Goal: Task Accomplishment & Management: Complete application form

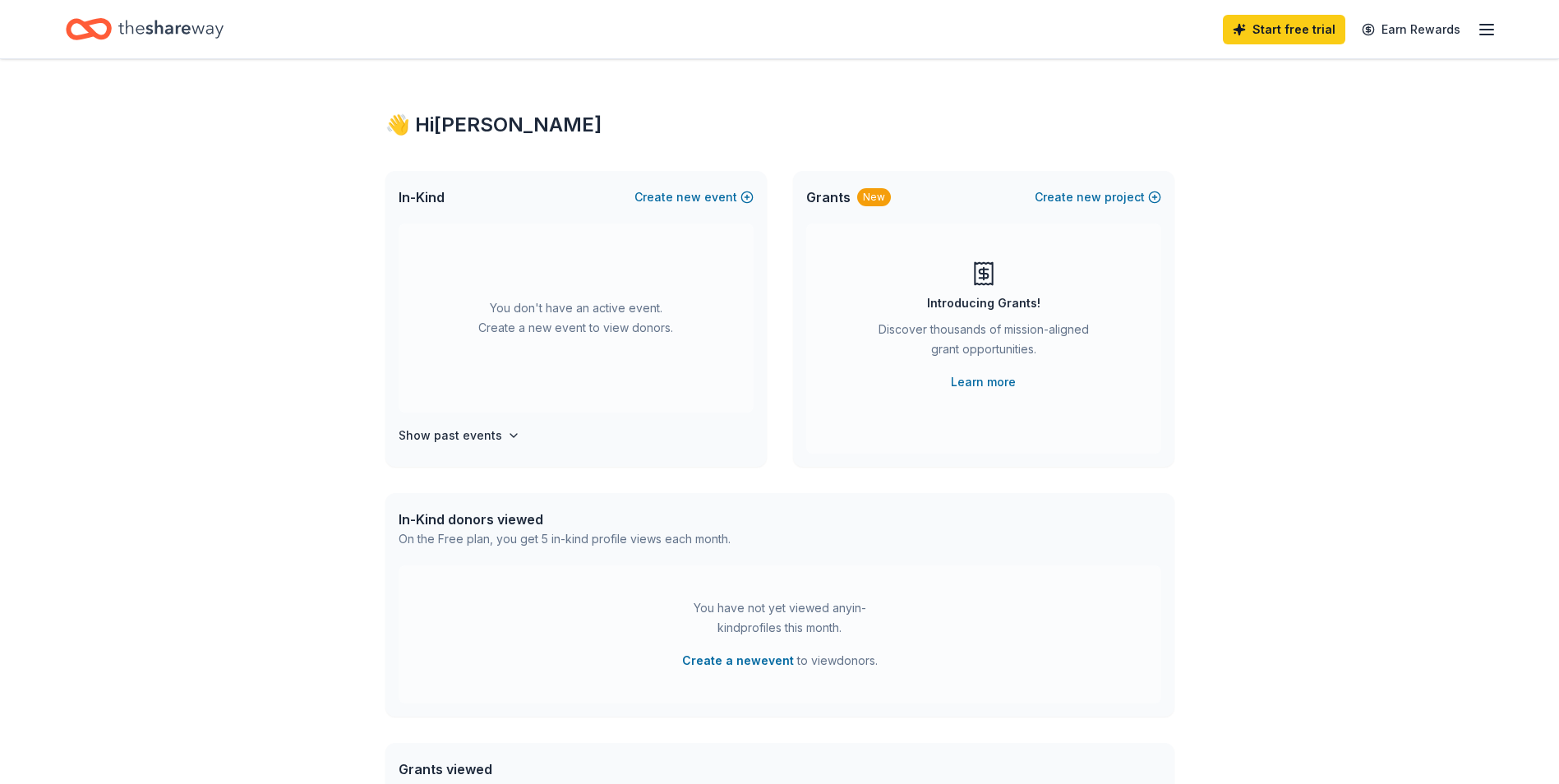
click at [1480, 31] on icon "button" at bounding box center [1486, 30] width 20 height 20
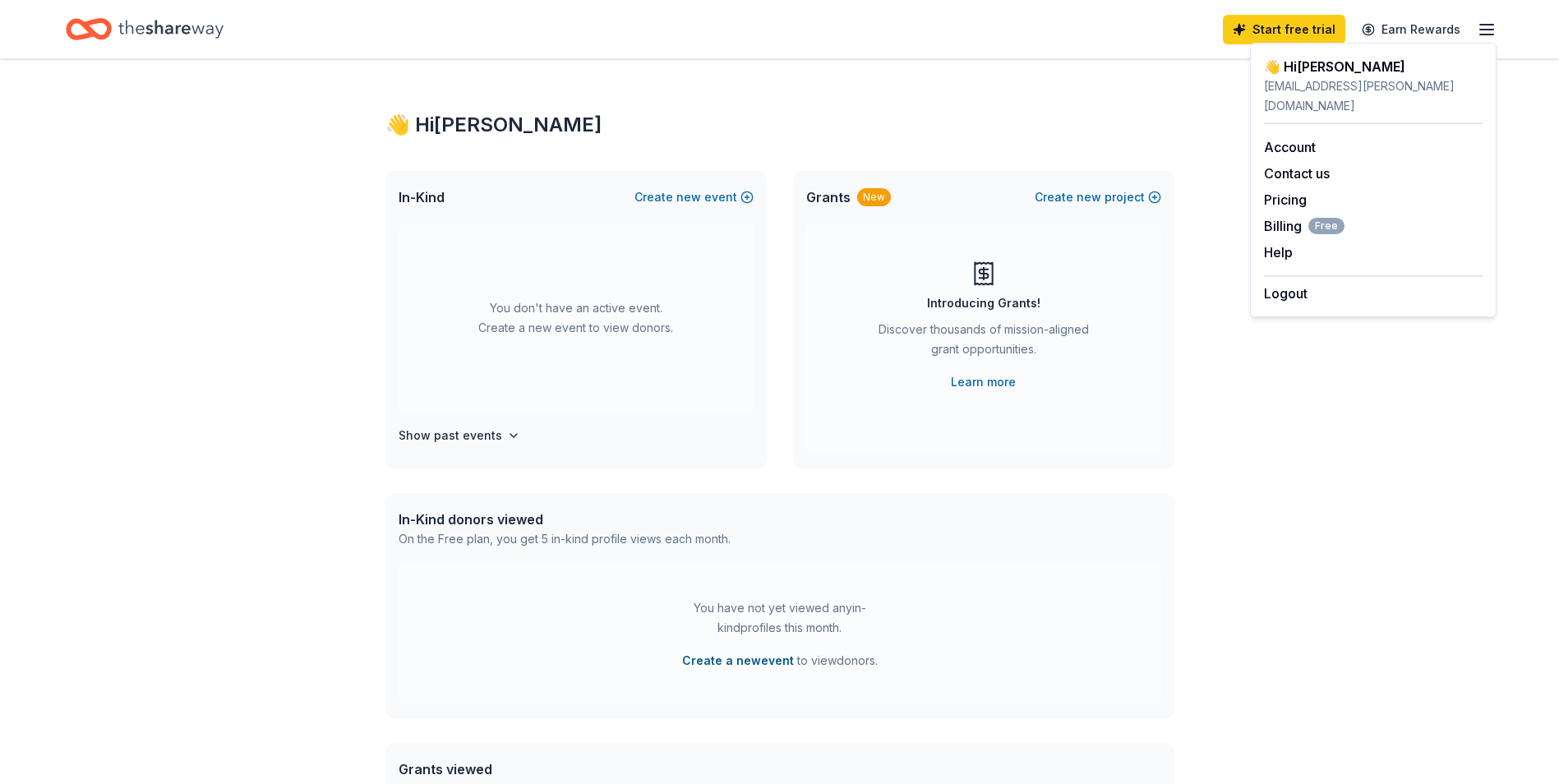
click at [755, 659] on button "Create a new event" at bounding box center [737, 661] width 112 height 20
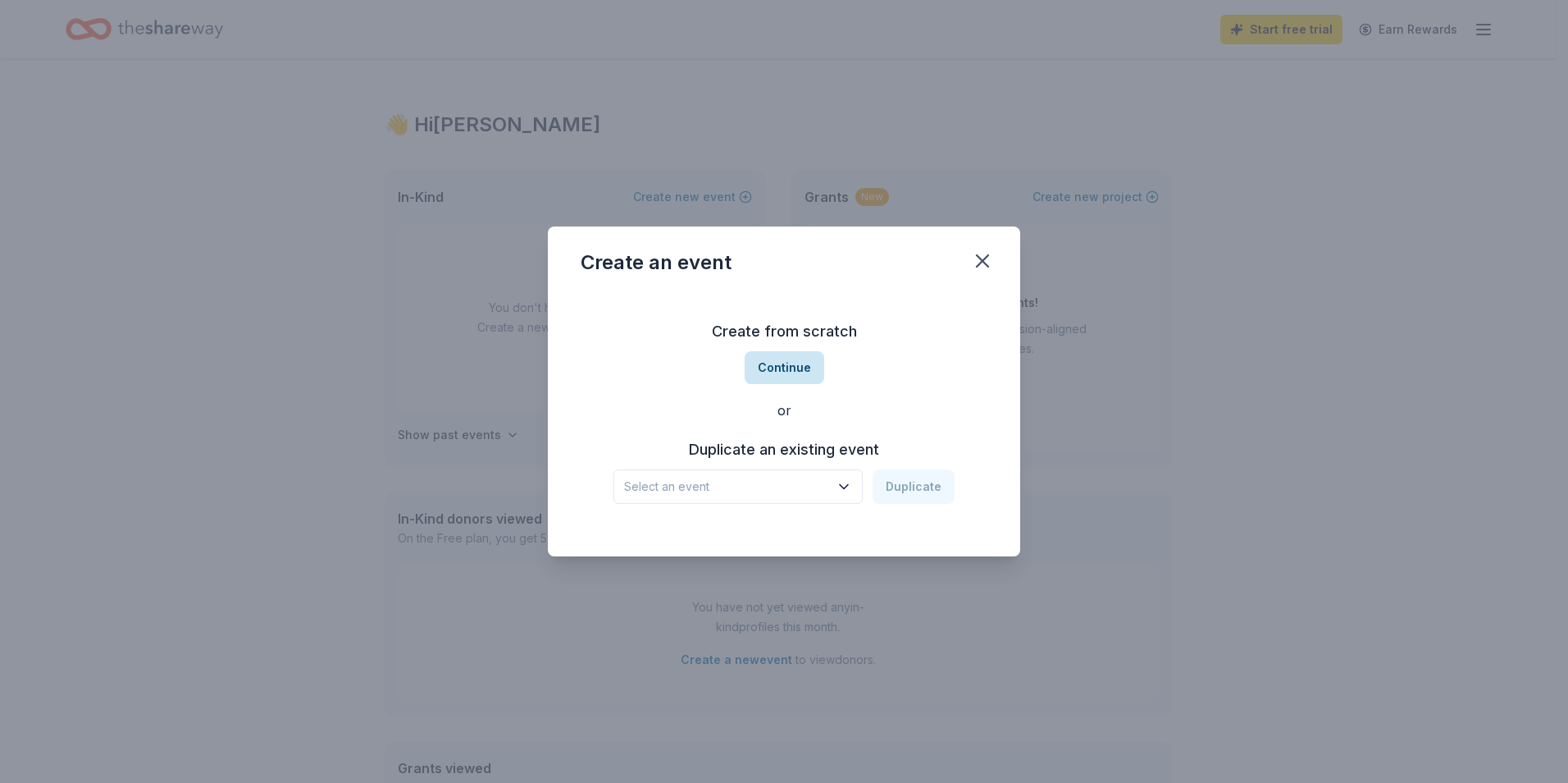
click at [789, 362] on button "Continue" at bounding box center [784, 367] width 79 height 33
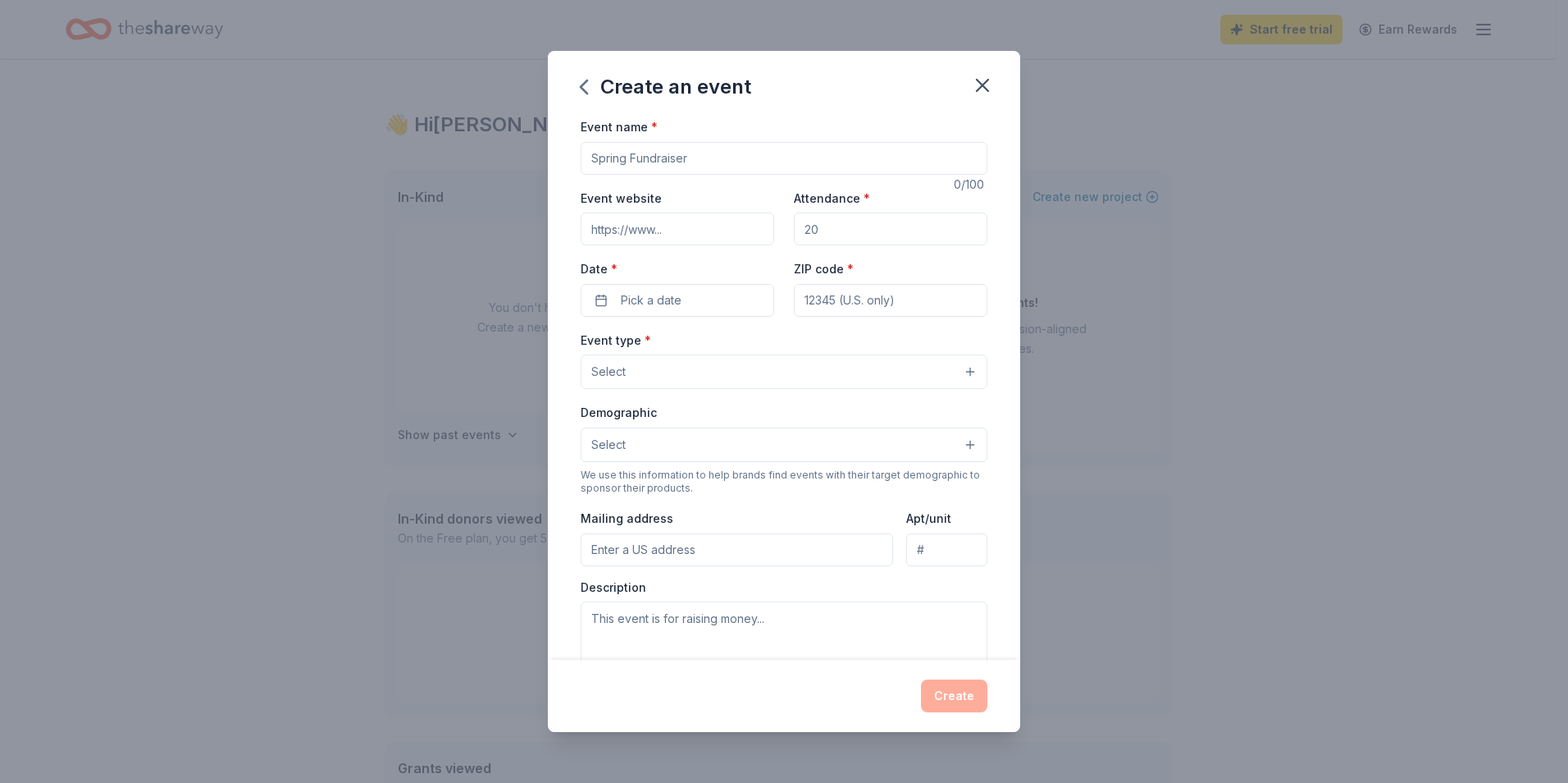
click at [701, 163] on input "Event name *" at bounding box center [784, 158] width 407 height 33
type input "RHPC Preparedness Symposium"
type textarea "The SouthEast [US_STATE] Regional Advisory Council “SETRAC” is the disaster pre…"
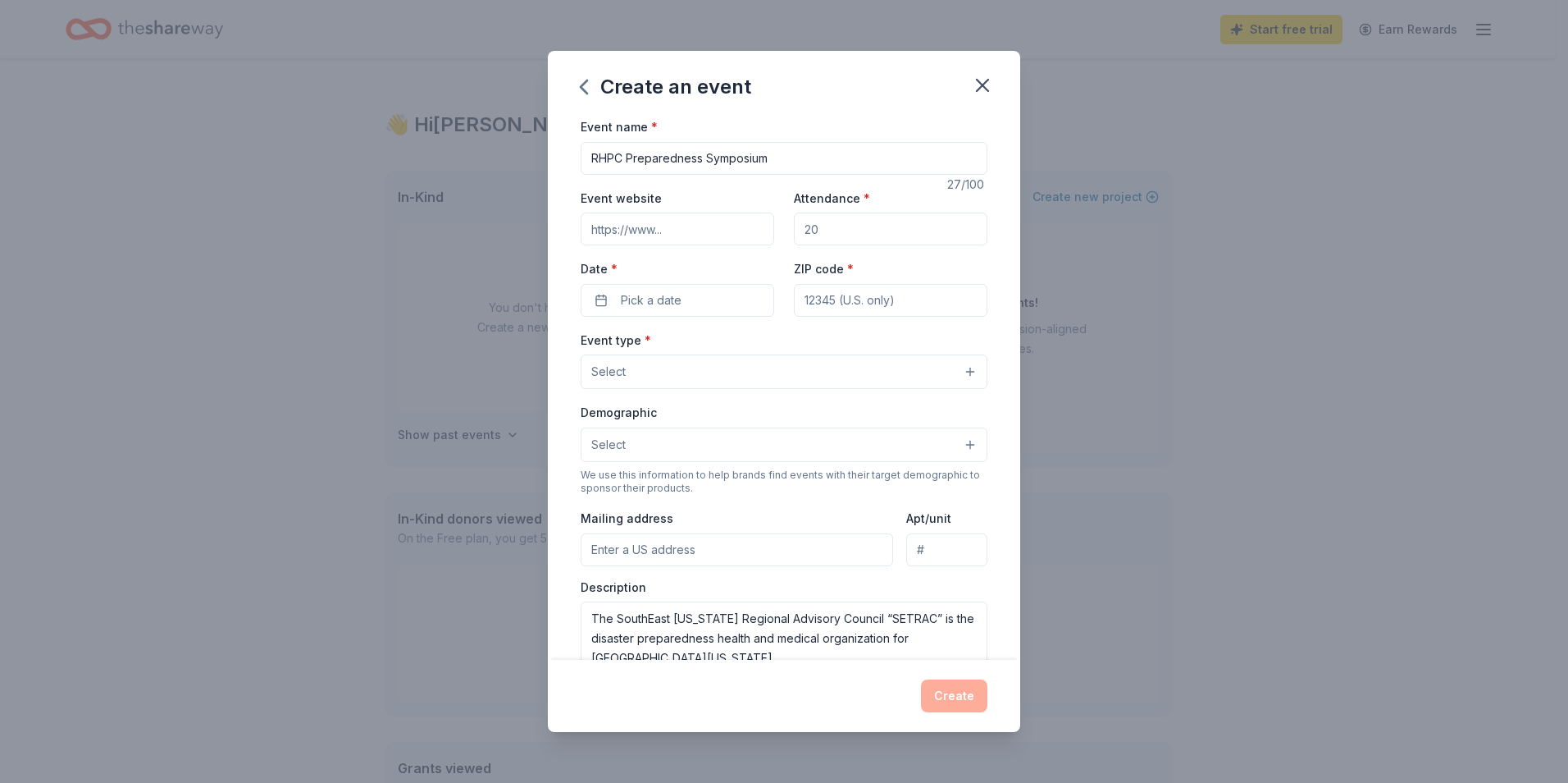
click at [657, 233] on input "Event website" at bounding box center [677, 228] width 194 height 33
click at [610, 232] on input "xxx.setrac.org" at bounding box center [677, 228] width 194 height 33
type input "www.setrac.org"
click at [823, 220] on input "Attendance *" at bounding box center [891, 228] width 194 height 33
click at [848, 233] on input "Attendance *" at bounding box center [891, 228] width 194 height 33
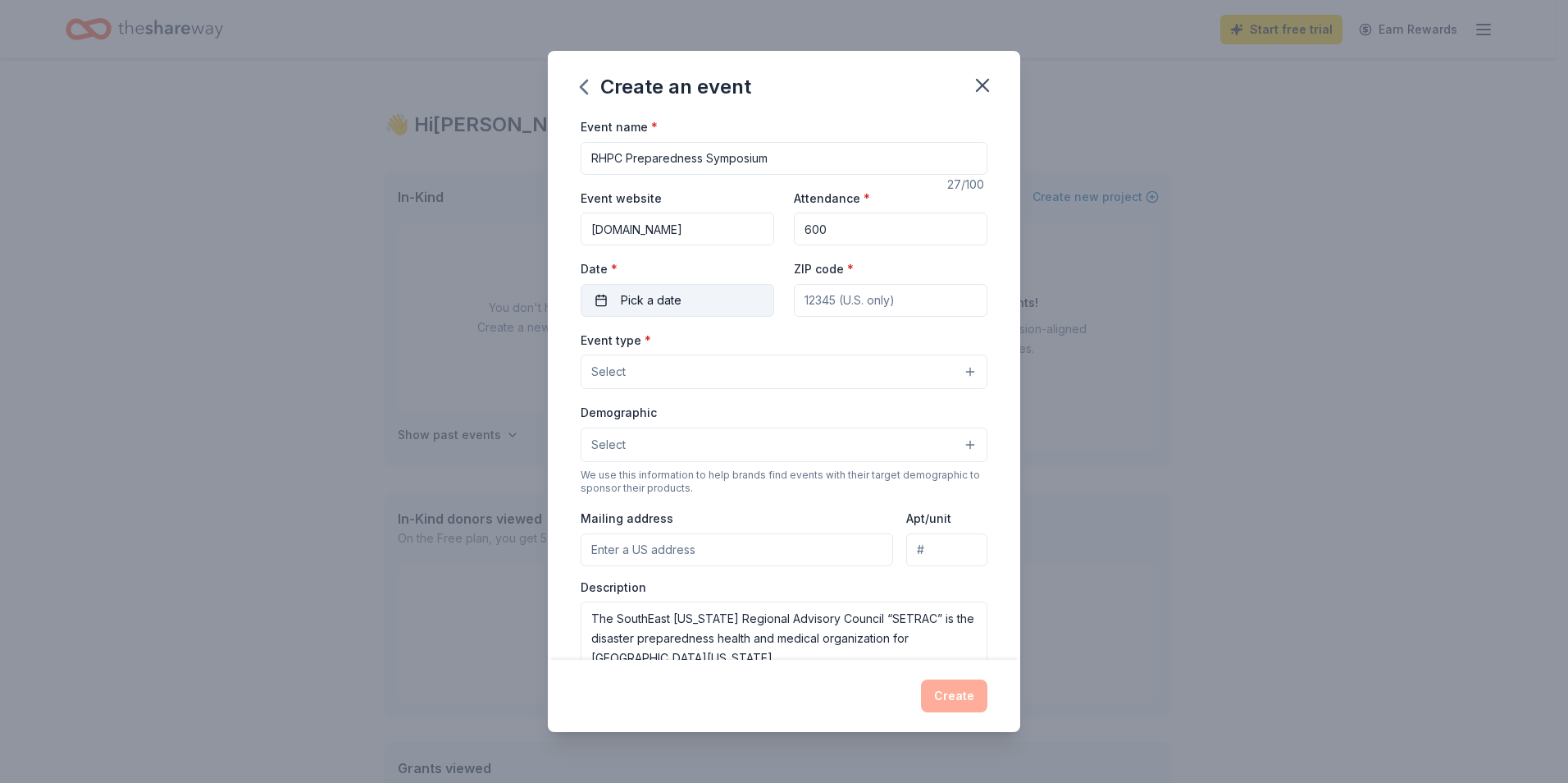
type input "600"
click at [655, 294] on span "Pick a date" at bounding box center [651, 300] width 60 height 20
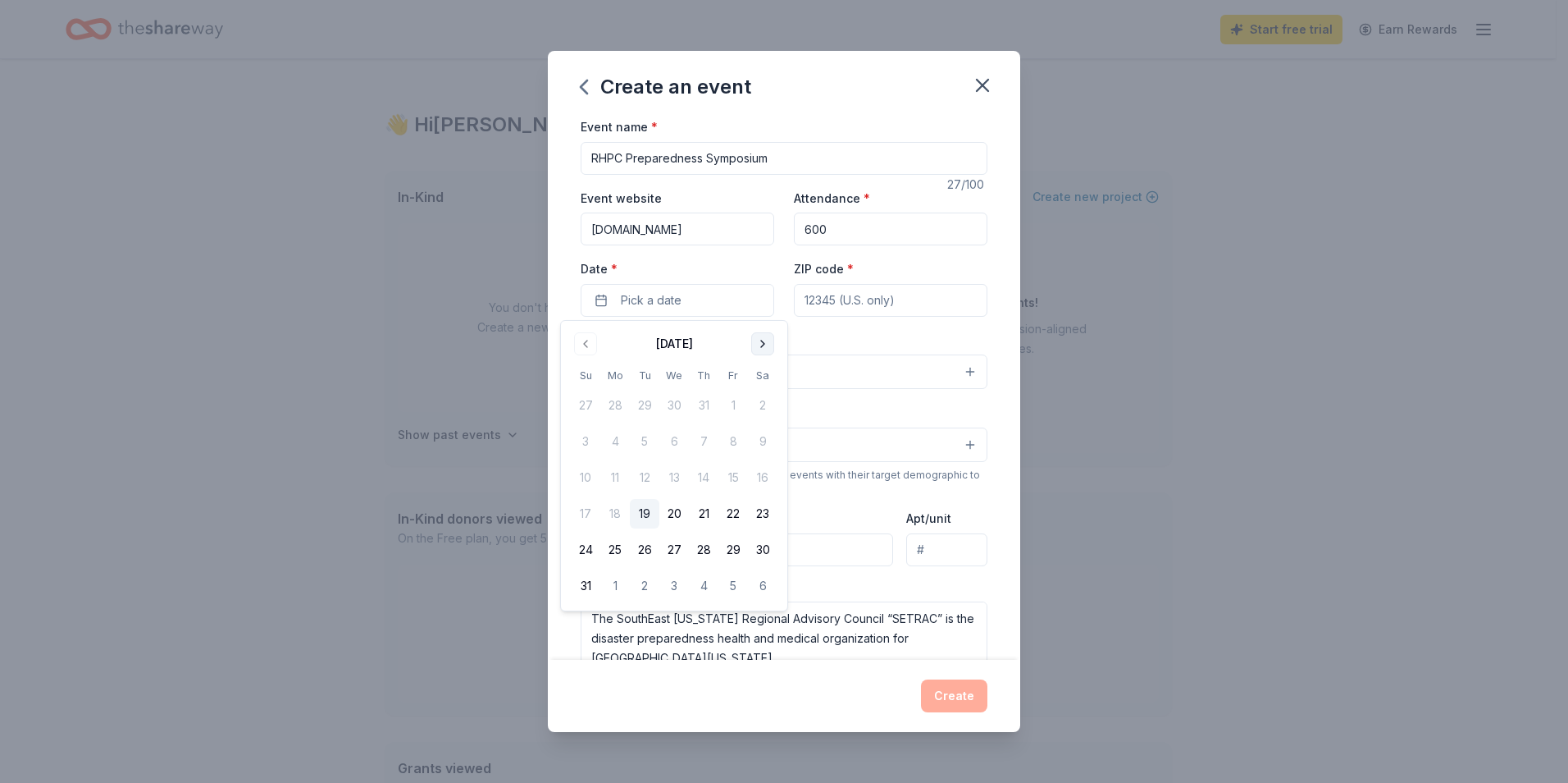
click at [763, 346] on button "Go to next month" at bounding box center [763, 344] width 23 height 23
click at [735, 470] on button "17" at bounding box center [733, 477] width 30 height 30
click at [843, 312] on input "ZIP code *" at bounding box center [891, 300] width 194 height 33
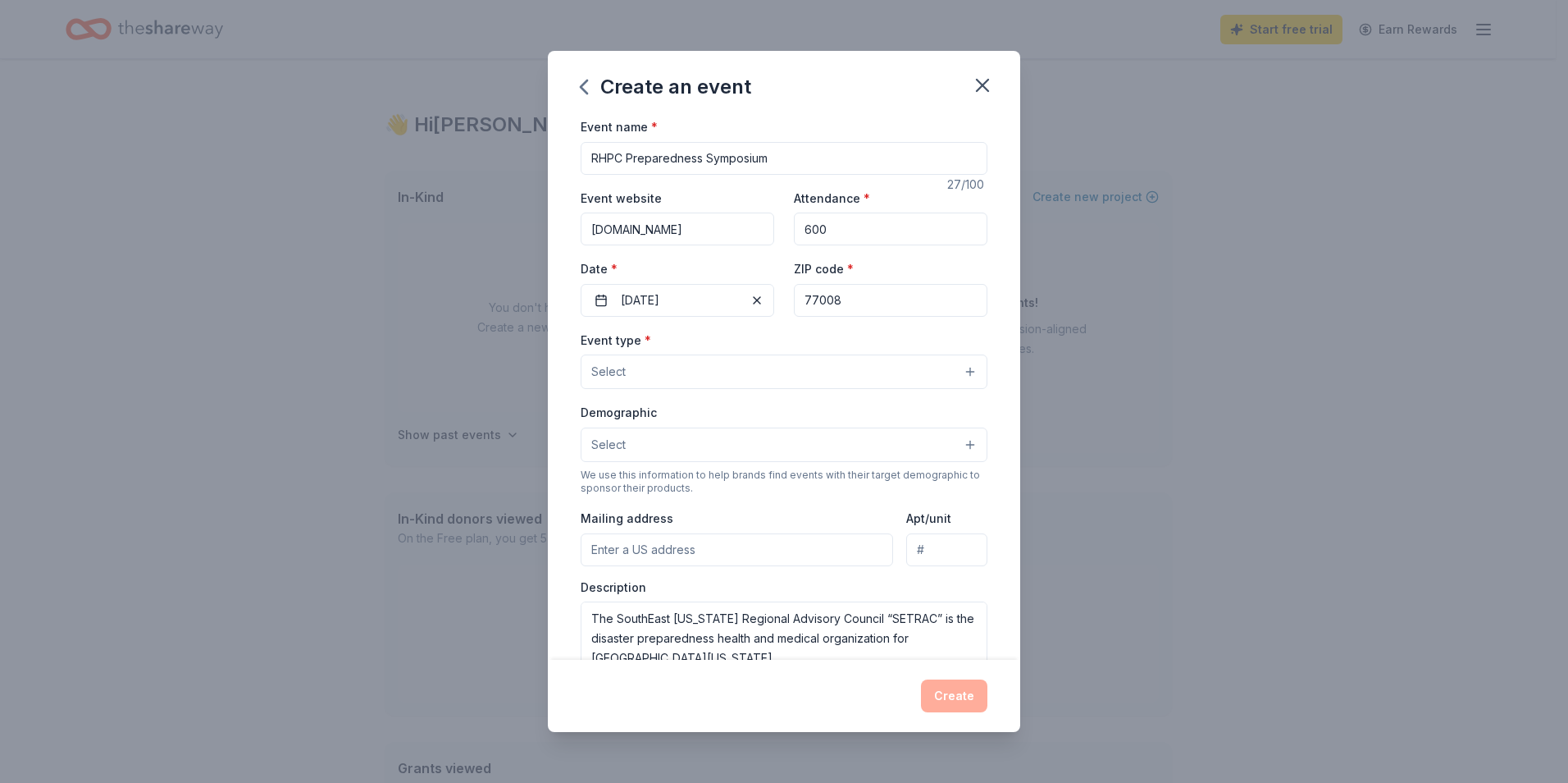
type input "77008"
click at [728, 364] on button "Select" at bounding box center [784, 372] width 407 height 34
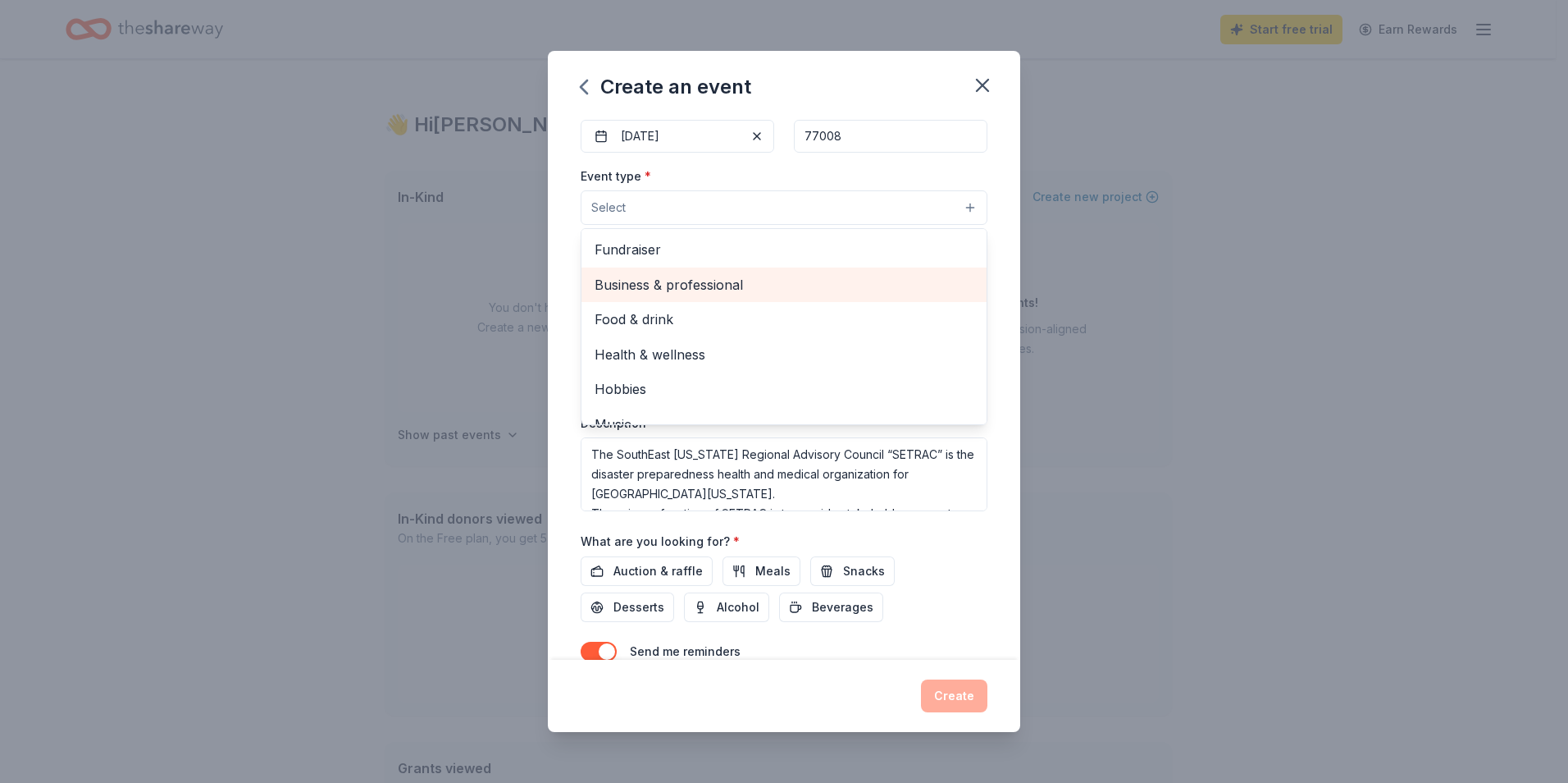
click at [677, 280] on span "Business & professional" at bounding box center [784, 285] width 378 height 21
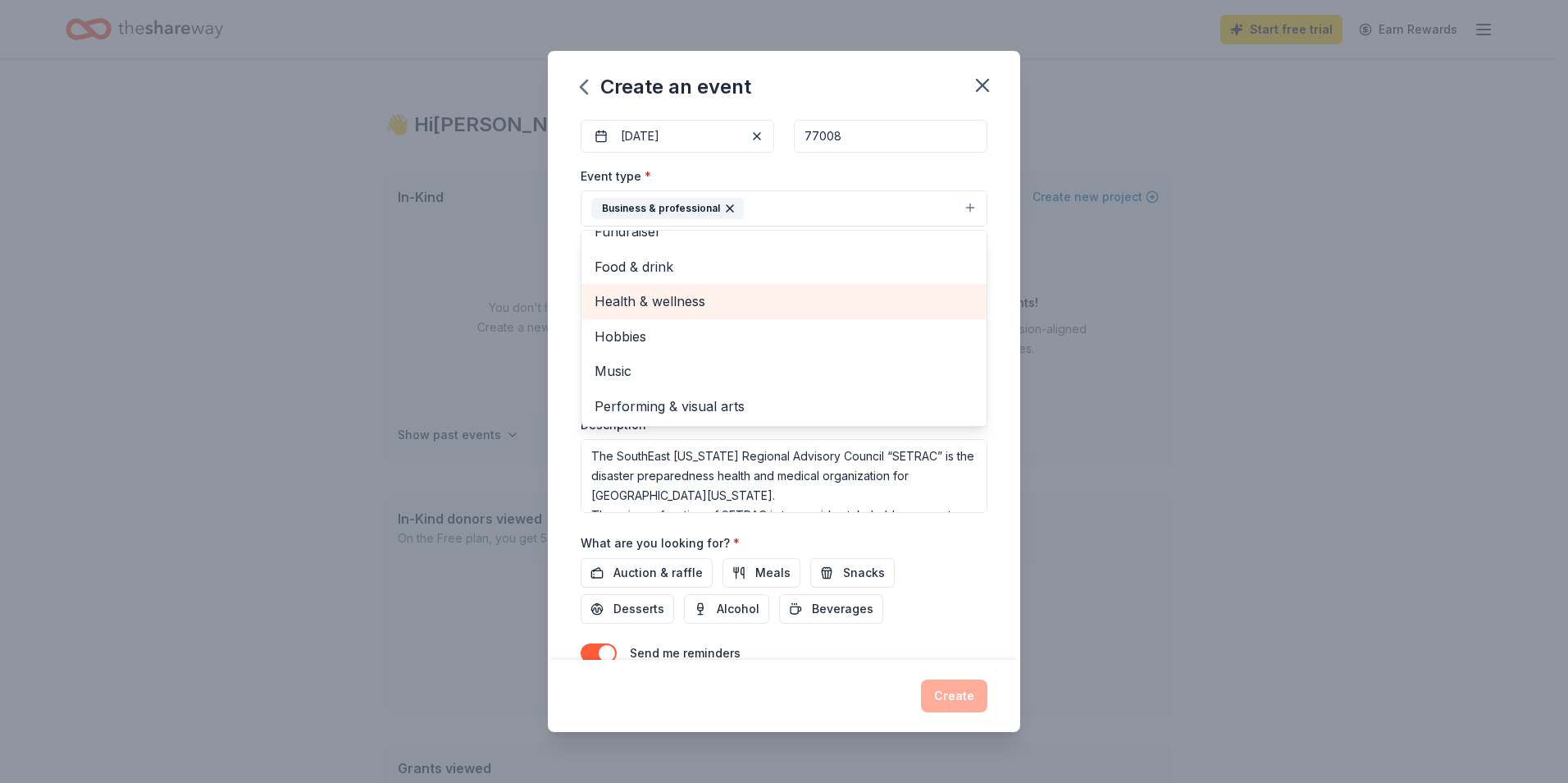
click at [686, 295] on span "Health & wellness" at bounding box center [784, 301] width 378 height 21
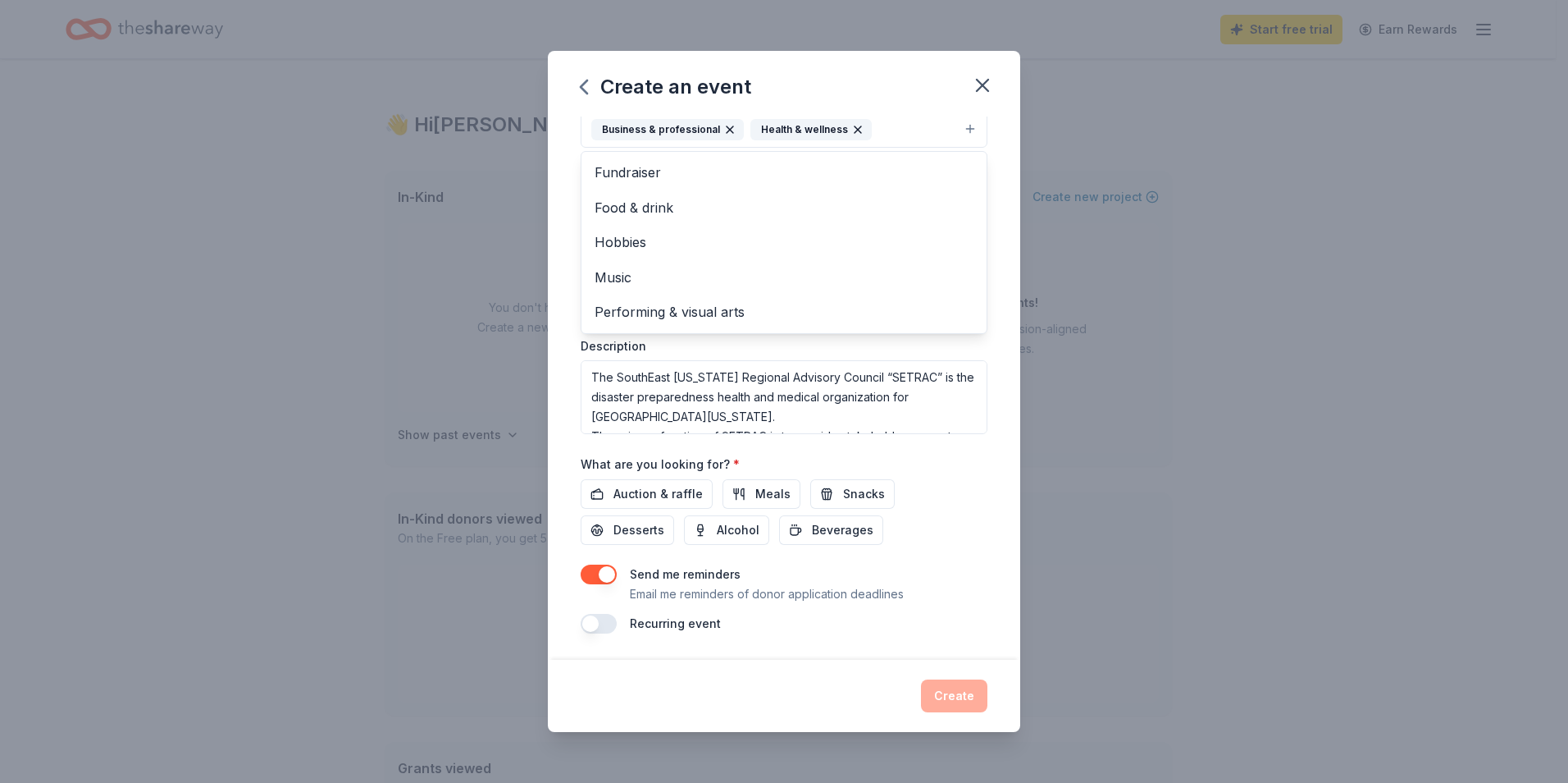
click at [945, 401] on div "Event type * Business & professional Health & wellness Fundraiser Food & drink …" at bounding box center [784, 260] width 407 height 347
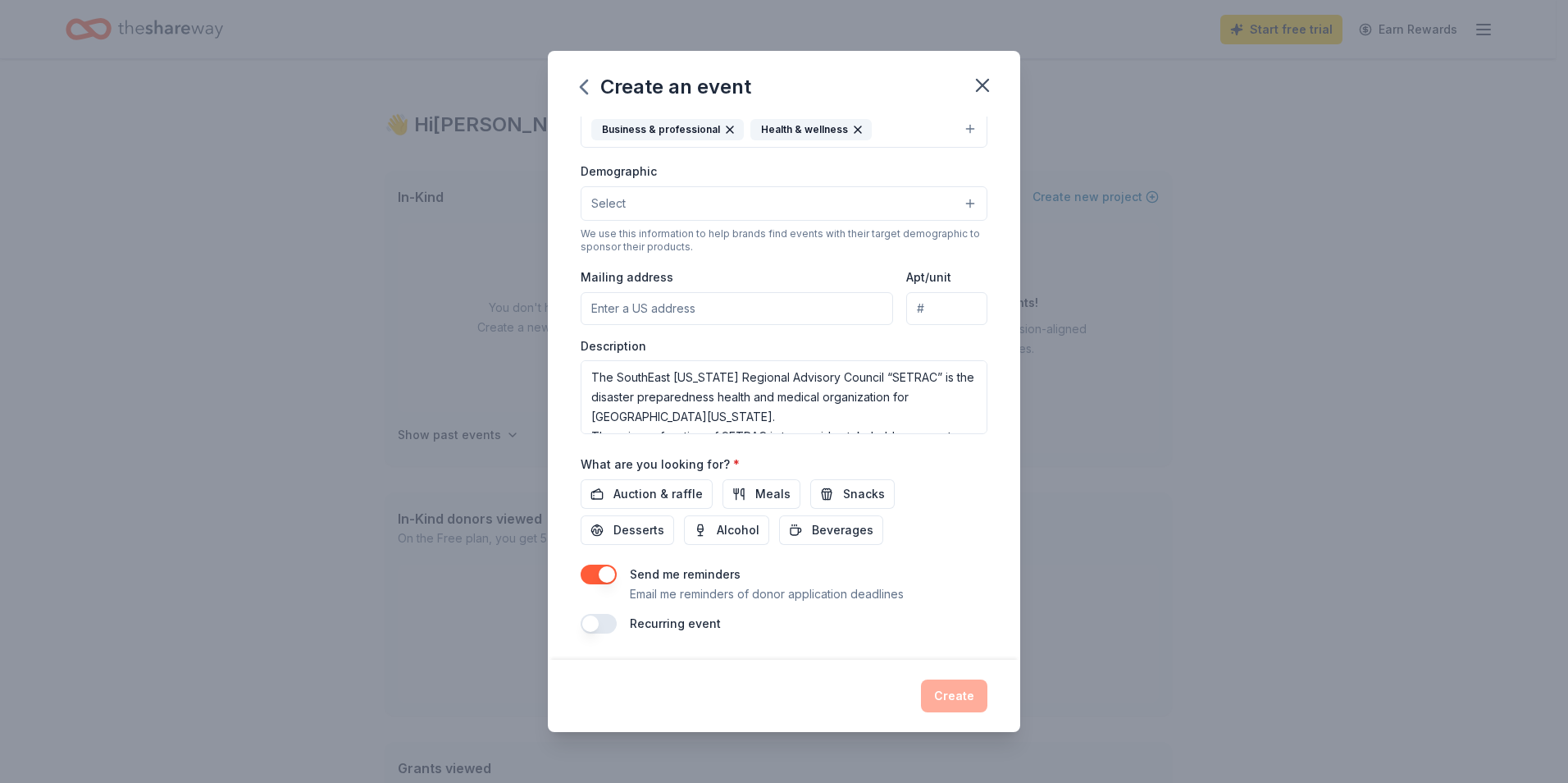
scroll to position [238, 0]
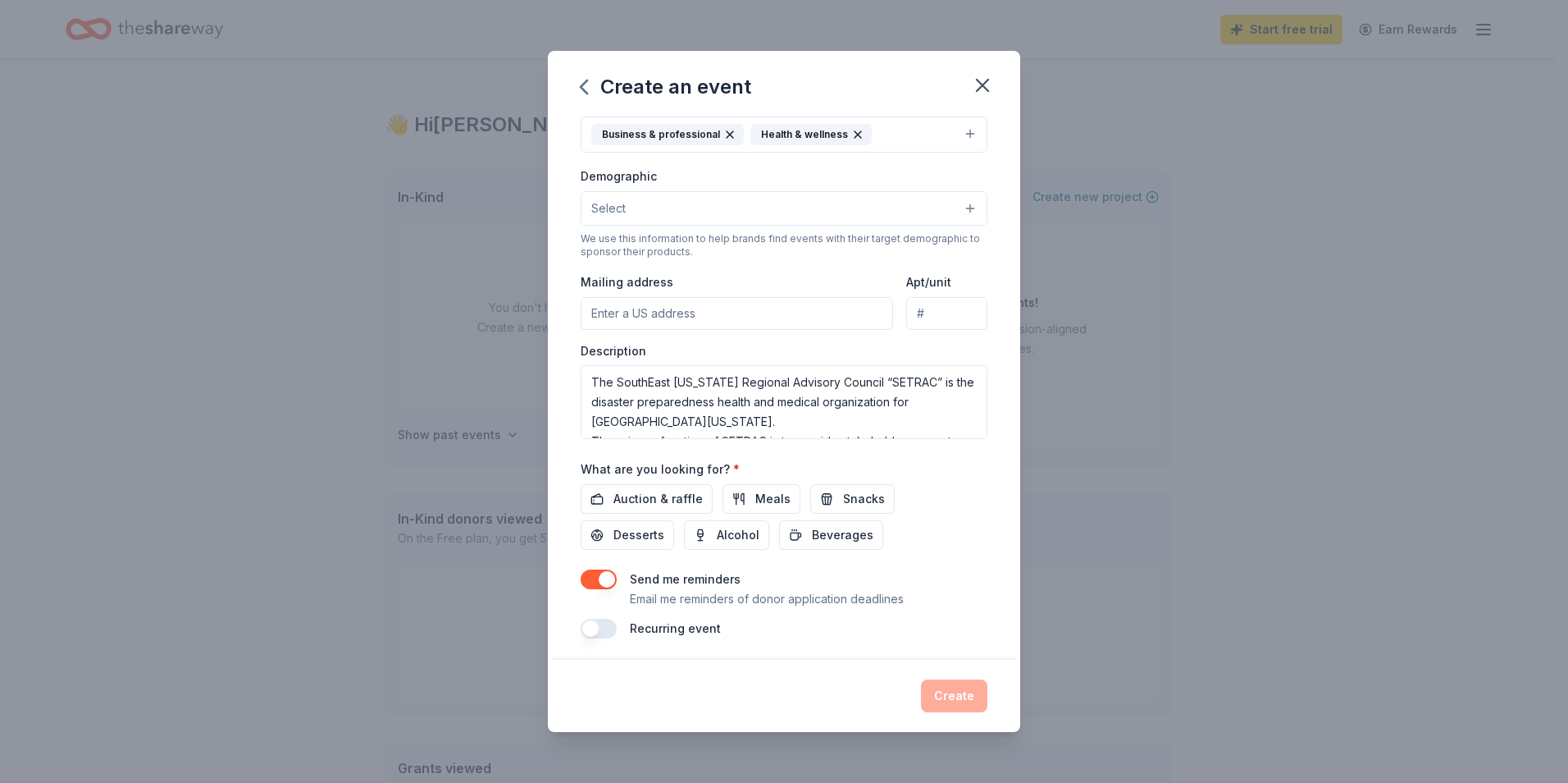
click at [651, 313] on input "Mailing address" at bounding box center [737, 314] width 312 height 33
type input "1111 North Loop West"
type input "Suite 160"
click at [683, 500] on span "Auction & raffle" at bounding box center [658, 498] width 90 height 20
click at [648, 533] on span "Desserts" at bounding box center [638, 534] width 51 height 20
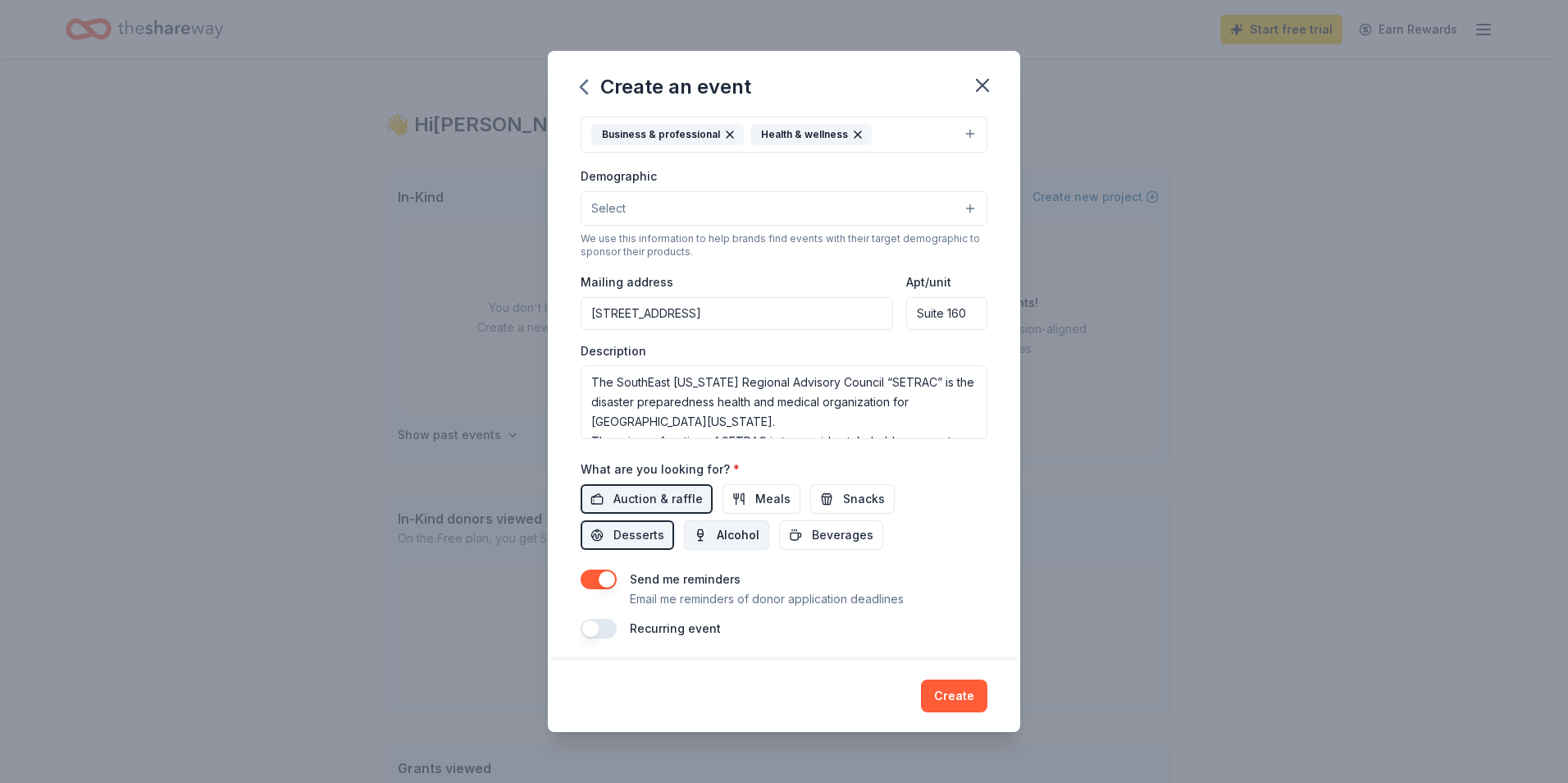
click at [743, 543] on span "Alcohol" at bounding box center [738, 534] width 43 height 20
click at [831, 496] on button "Snacks" at bounding box center [852, 498] width 84 height 30
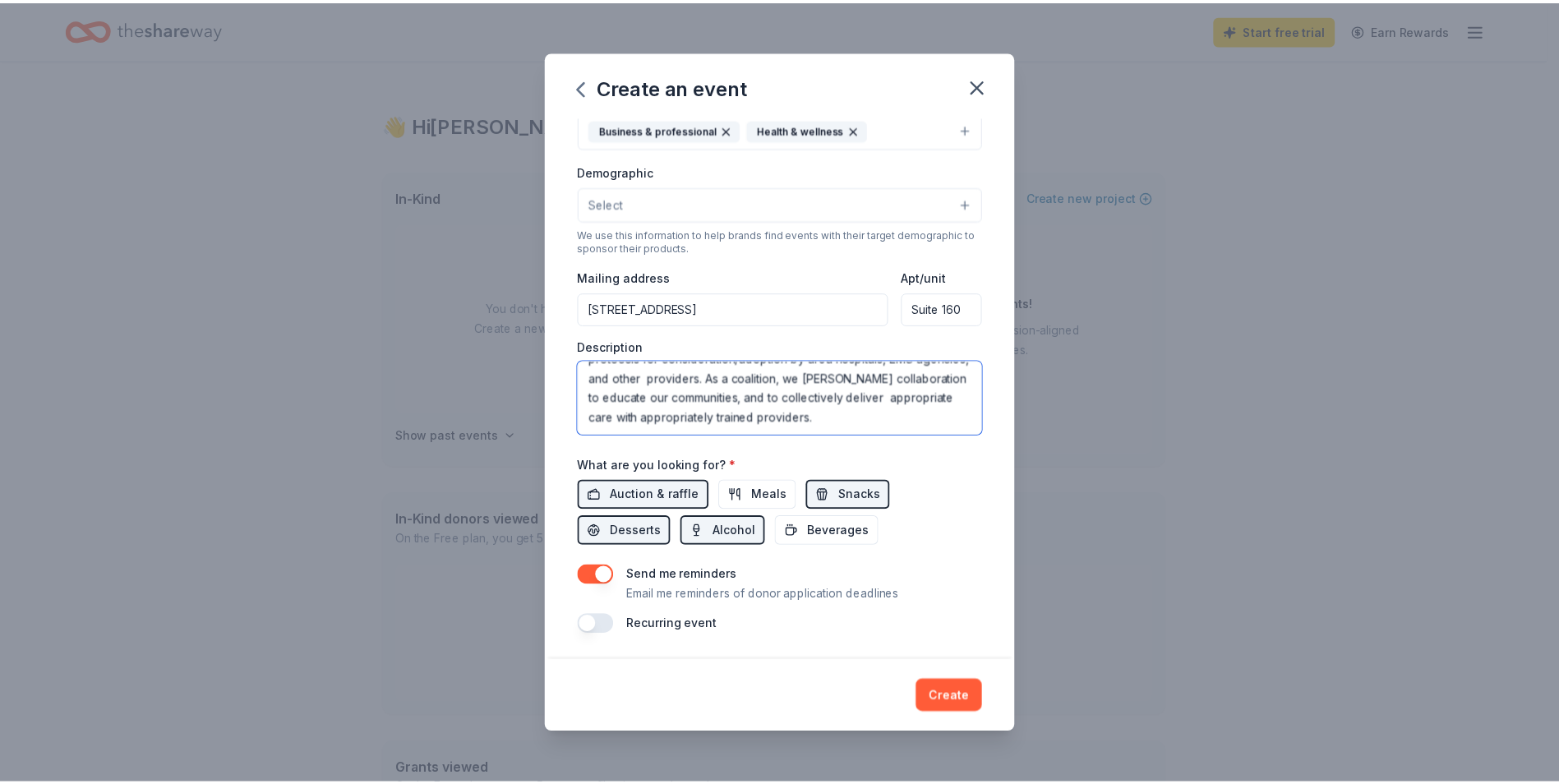
scroll to position [257, 0]
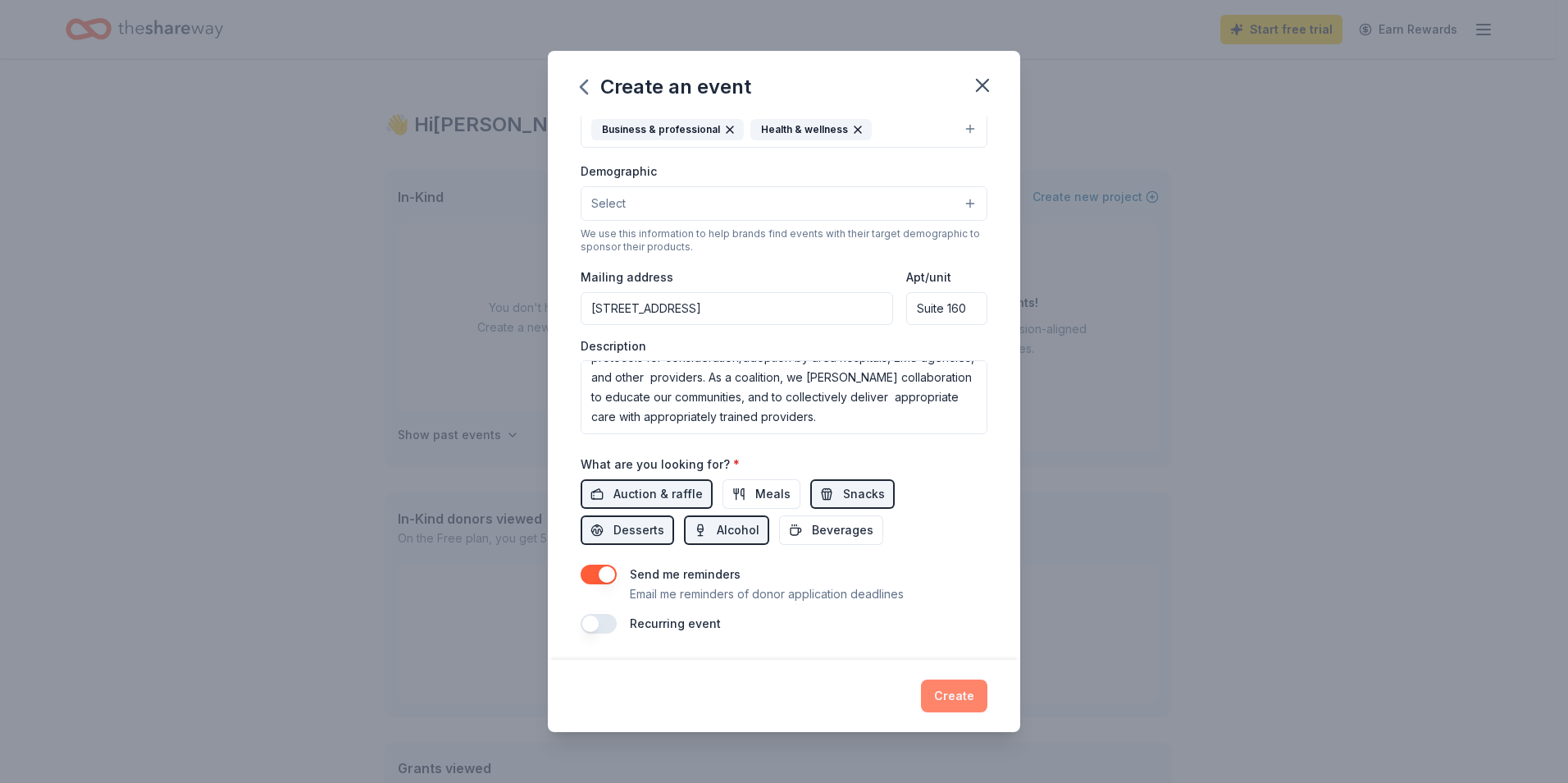
click at [963, 707] on button "Create" at bounding box center [955, 695] width 67 height 33
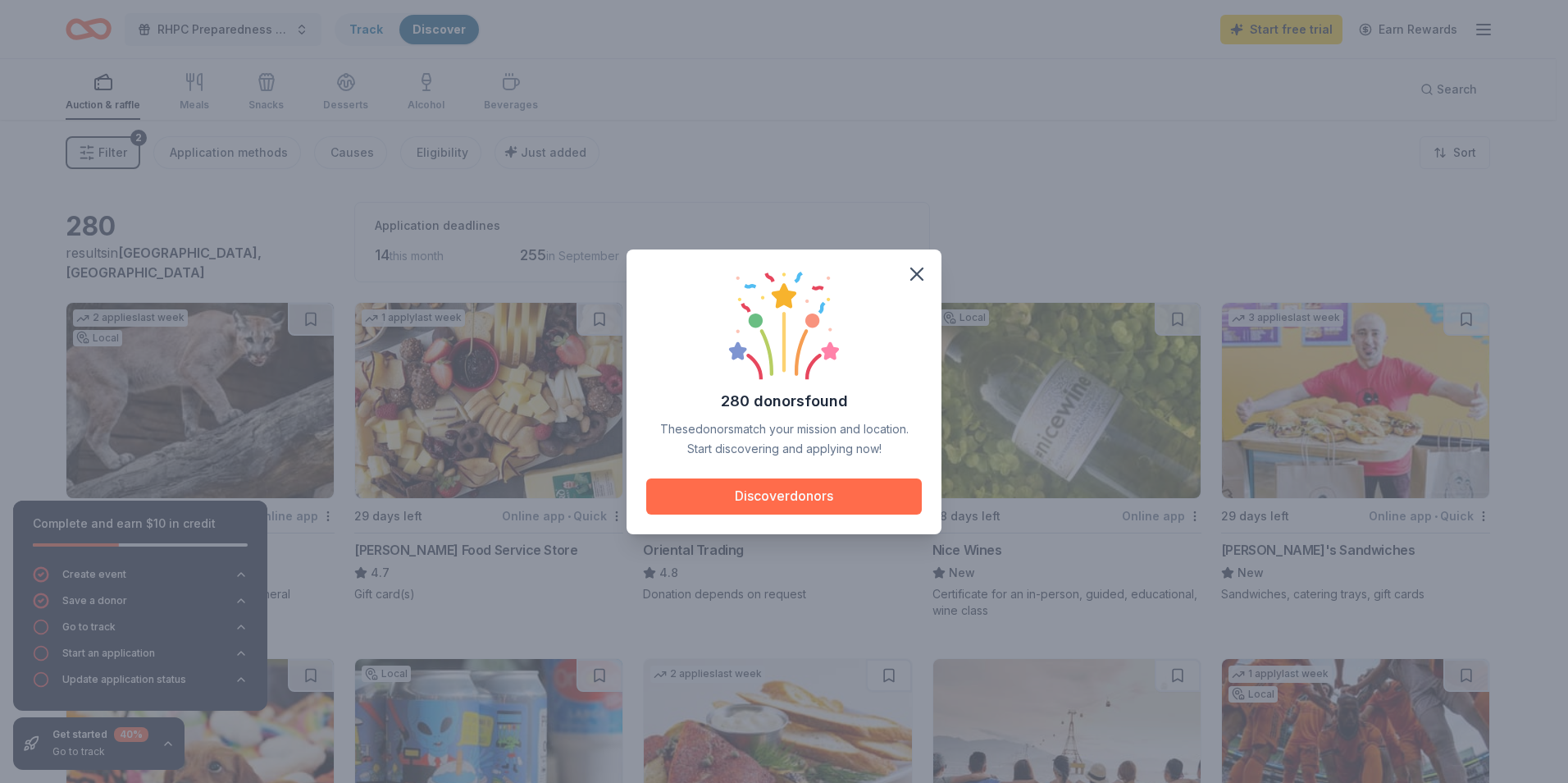
click at [789, 495] on button "Discover donors" at bounding box center [784, 496] width 275 height 36
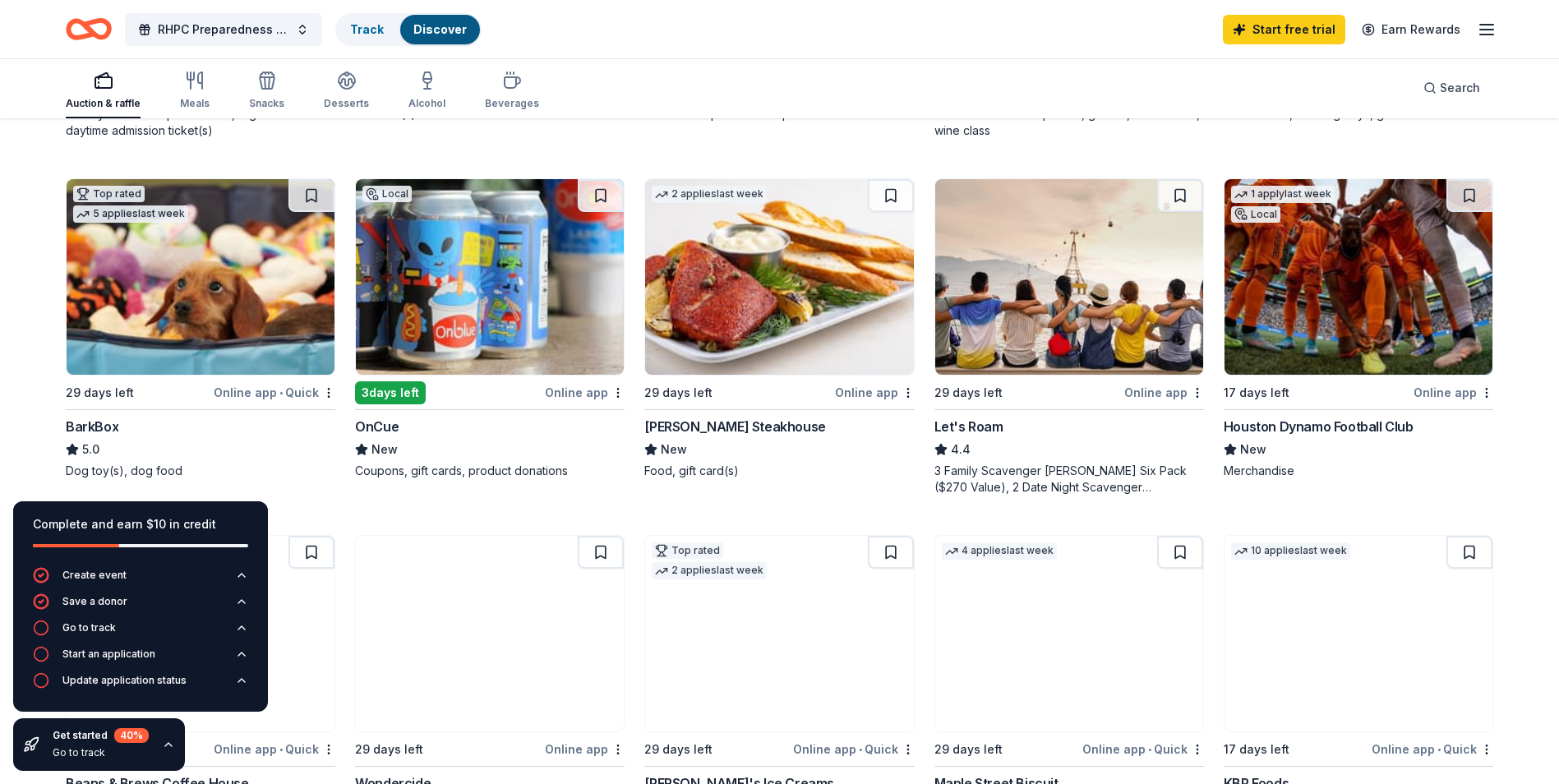
scroll to position [493, 0]
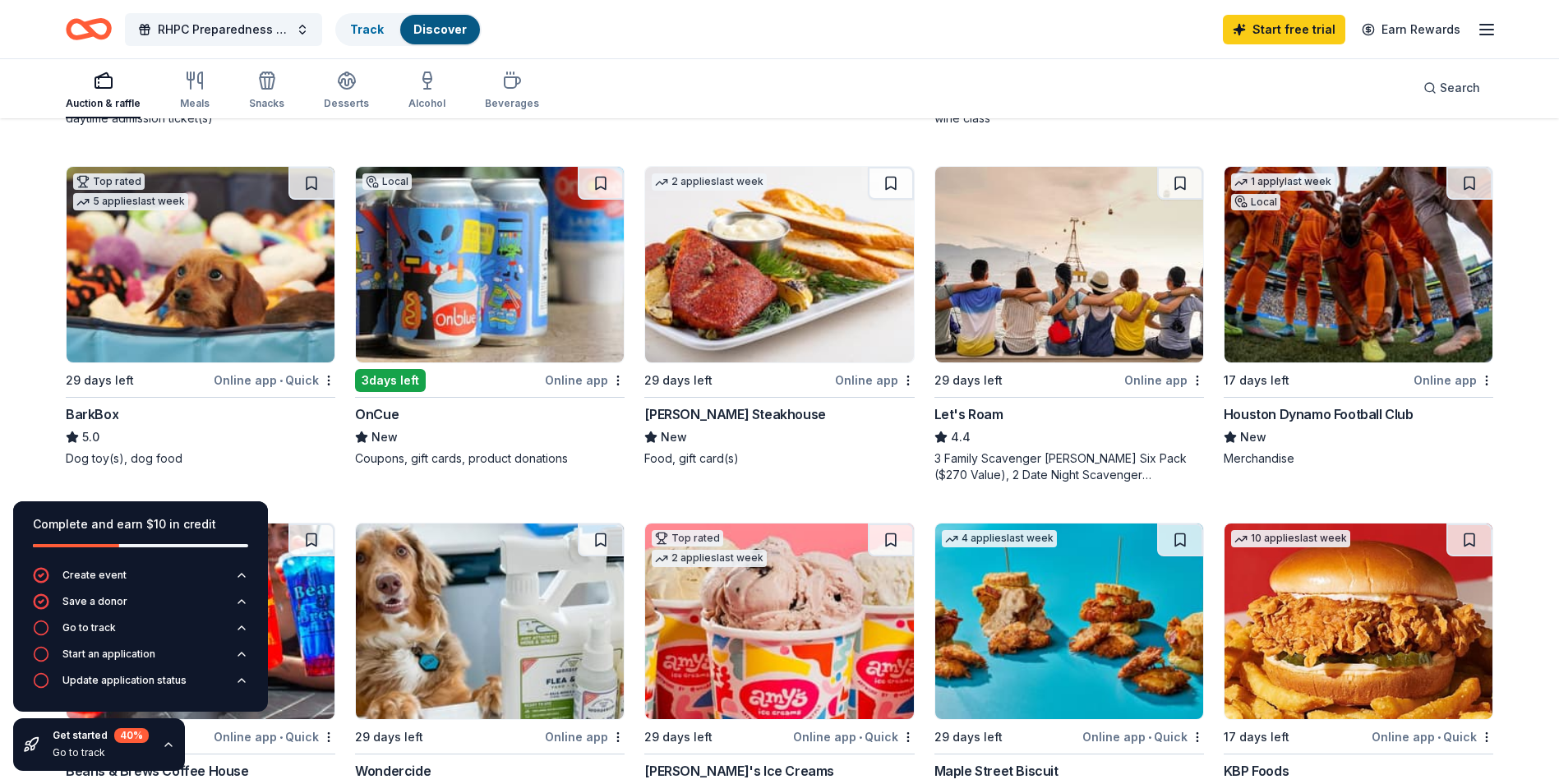
click at [983, 410] on div "Let's Roam" at bounding box center [969, 414] width 69 height 20
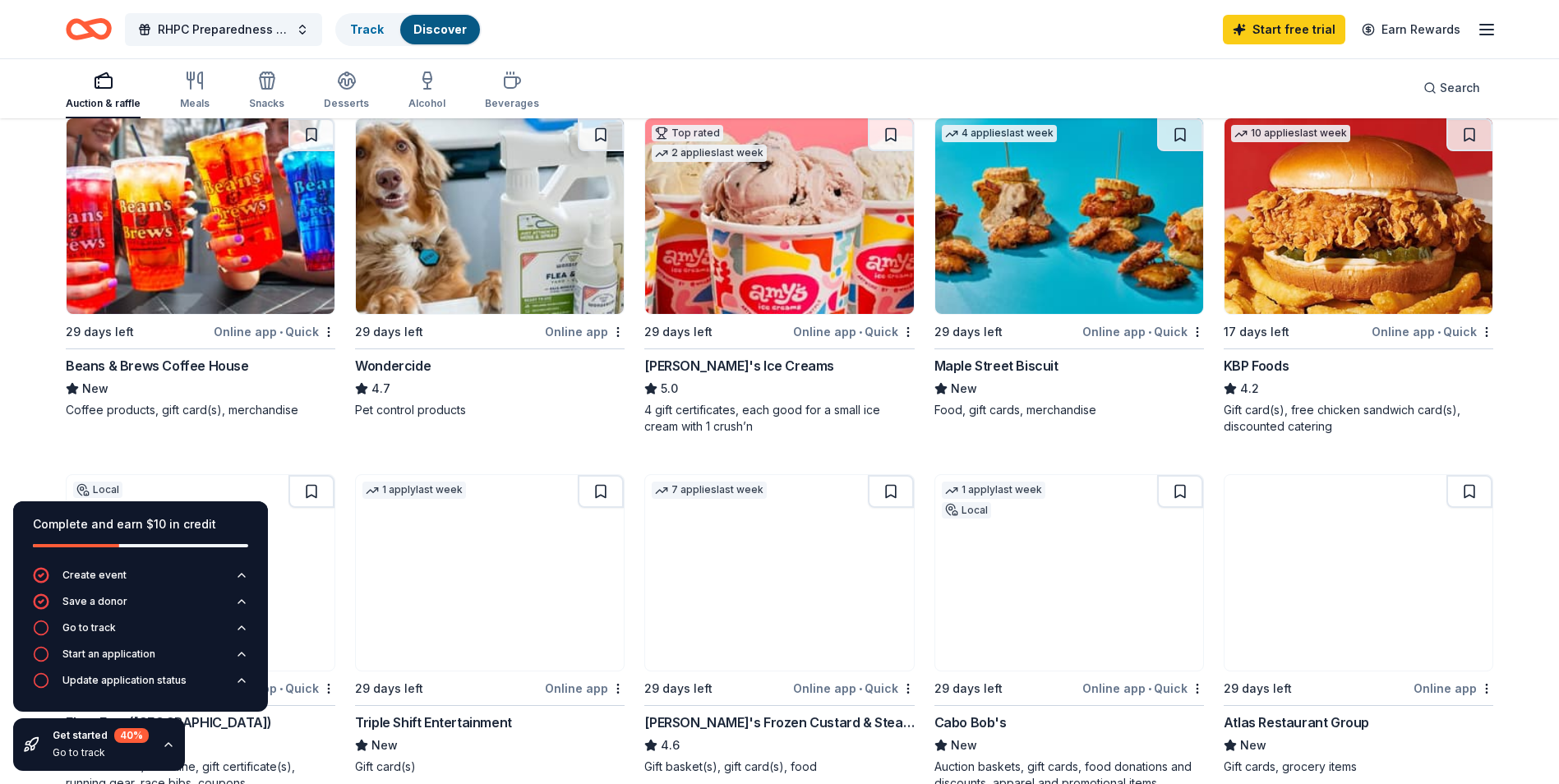
scroll to position [904, 0]
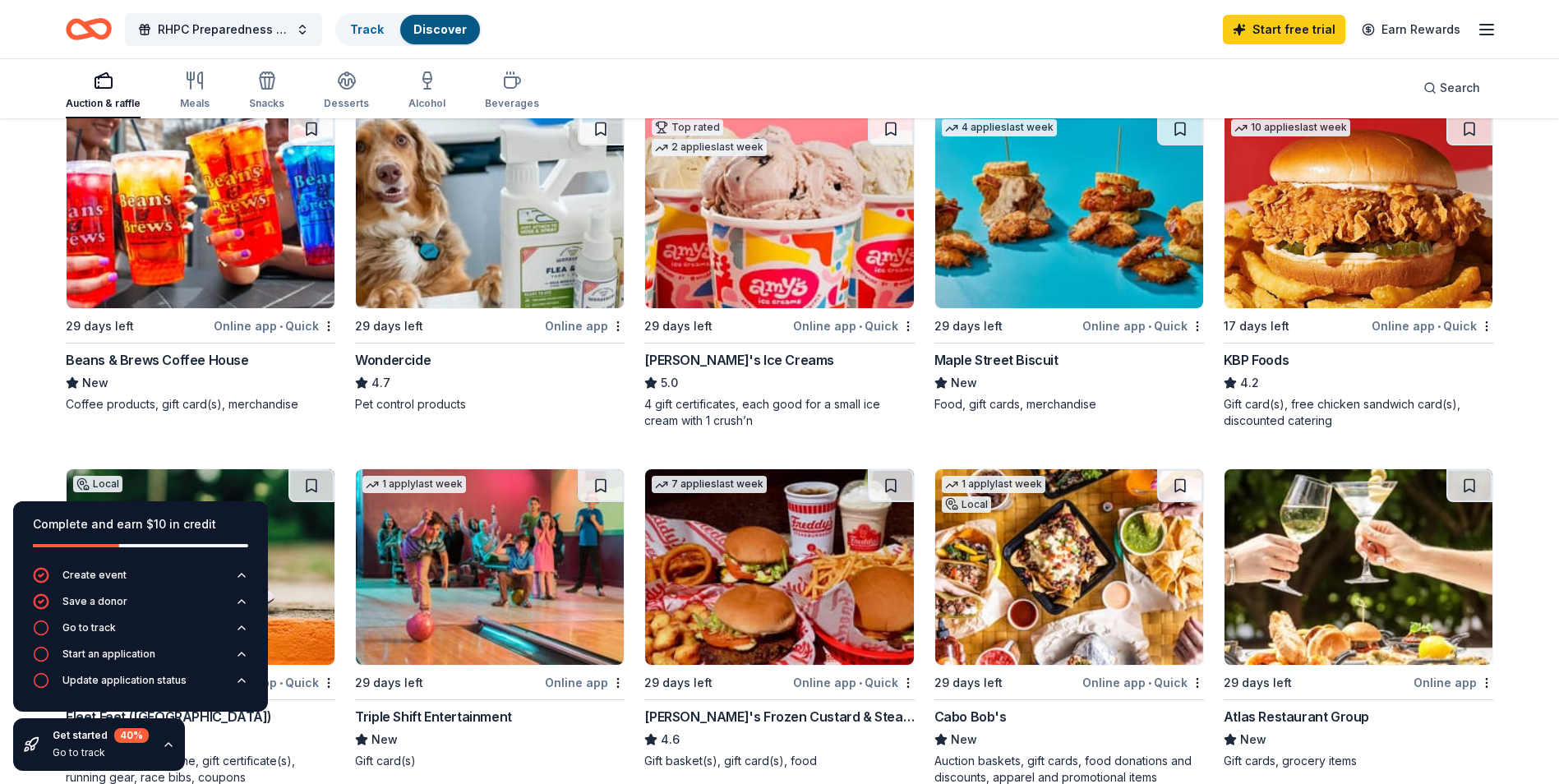
click at [207, 263] on img at bounding box center [201, 211] width 268 height 195
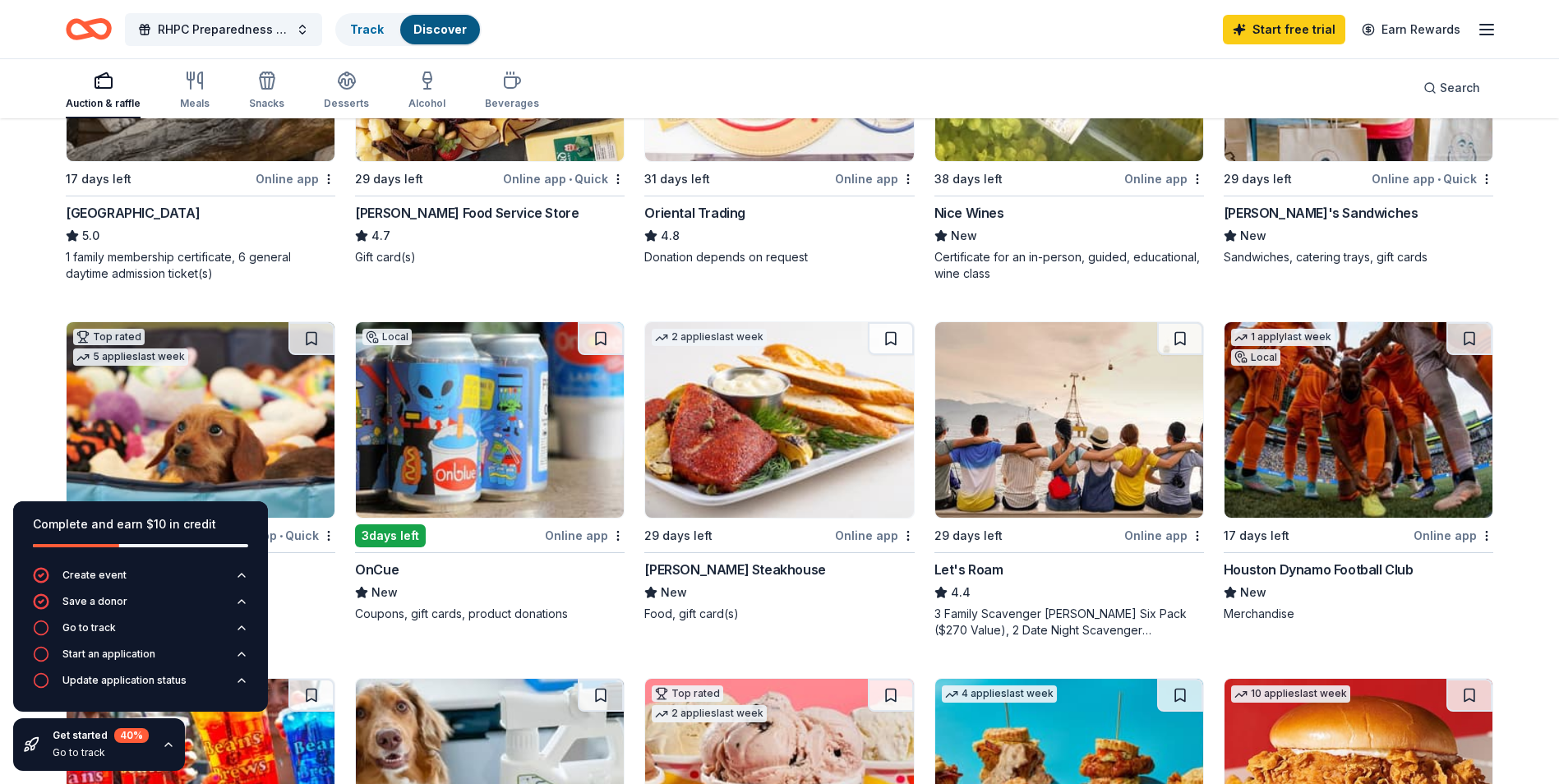
scroll to position [165, 0]
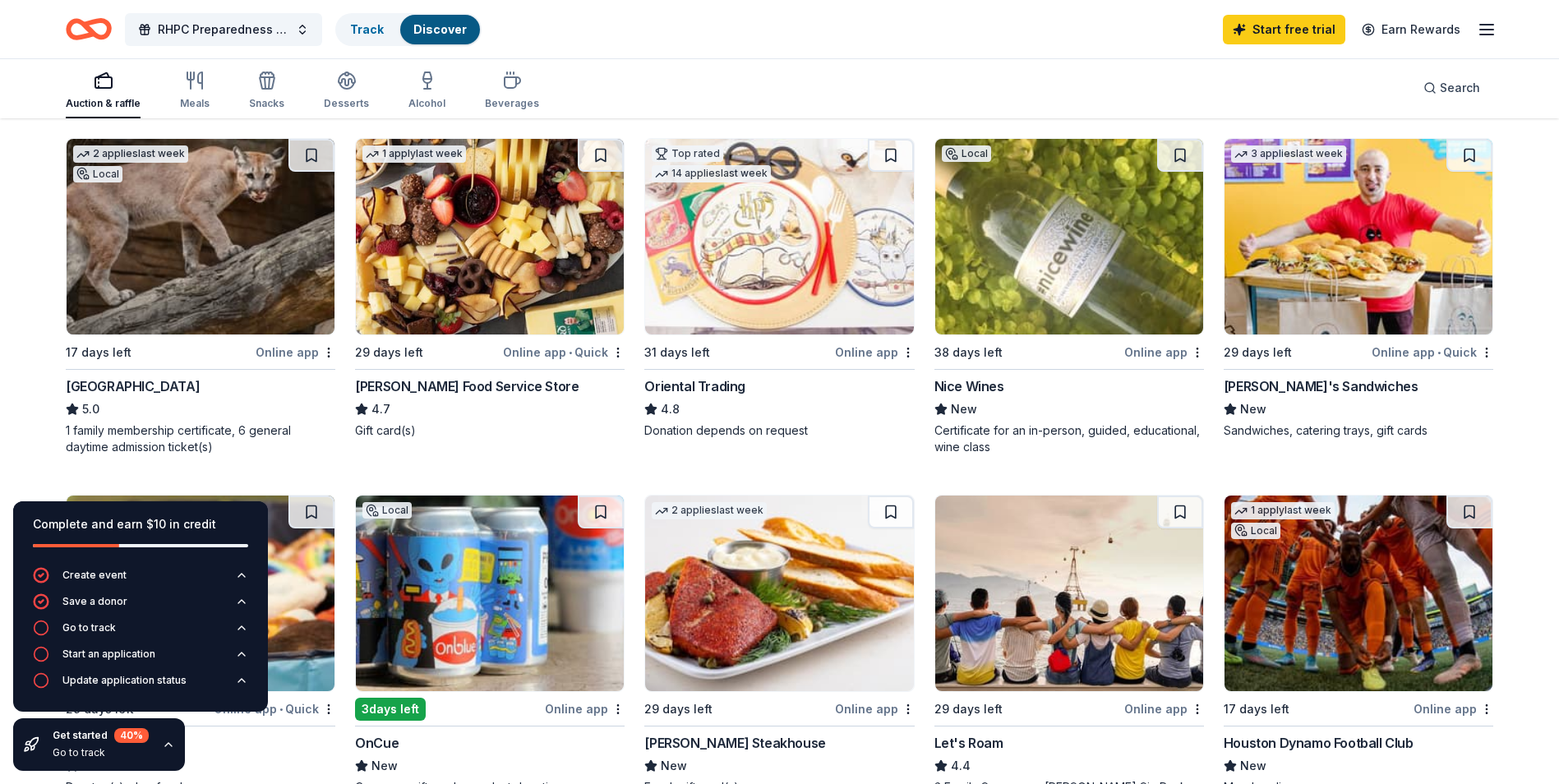
click at [180, 296] on img at bounding box center [201, 236] width 268 height 195
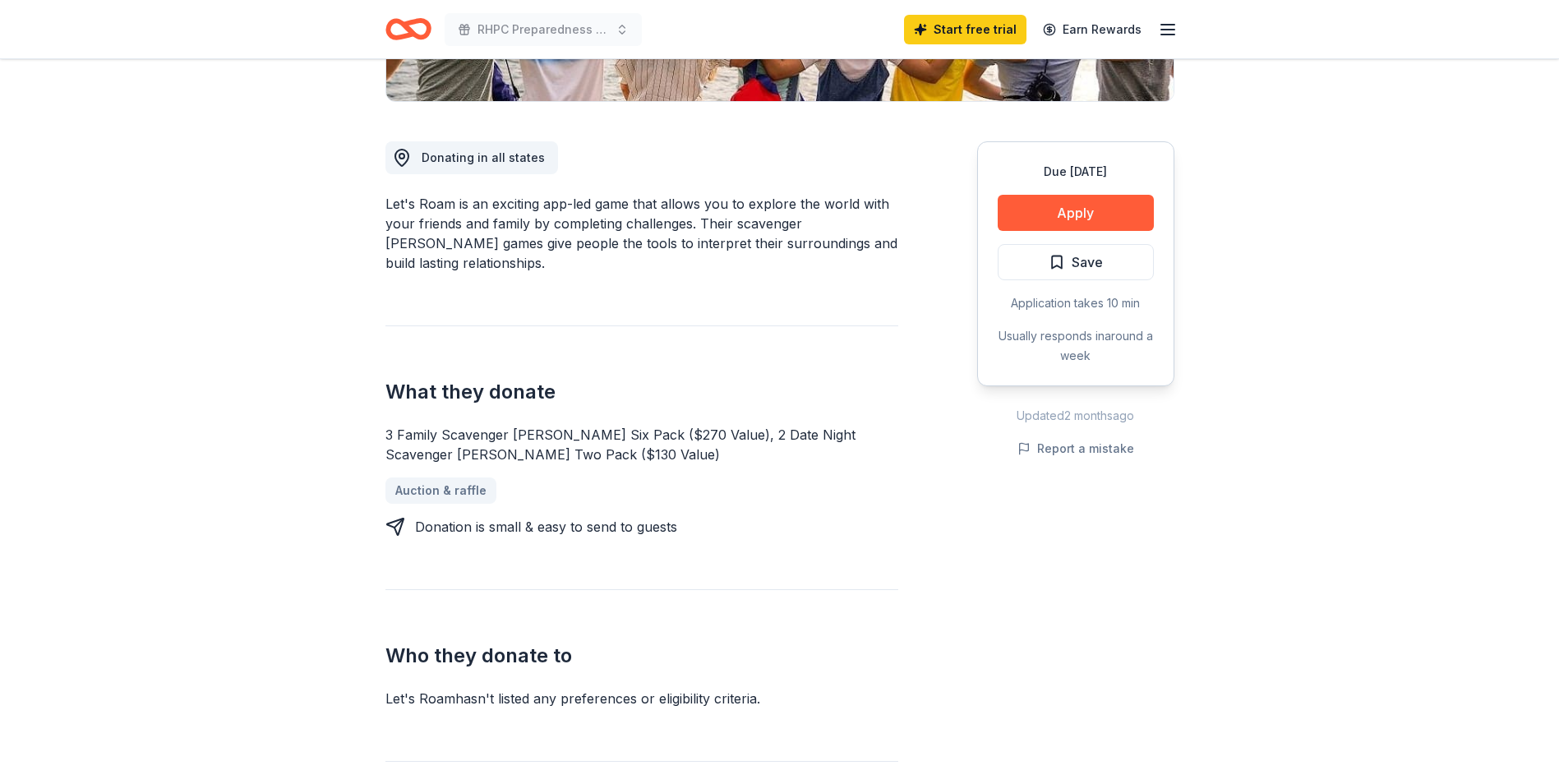
scroll to position [493, 0]
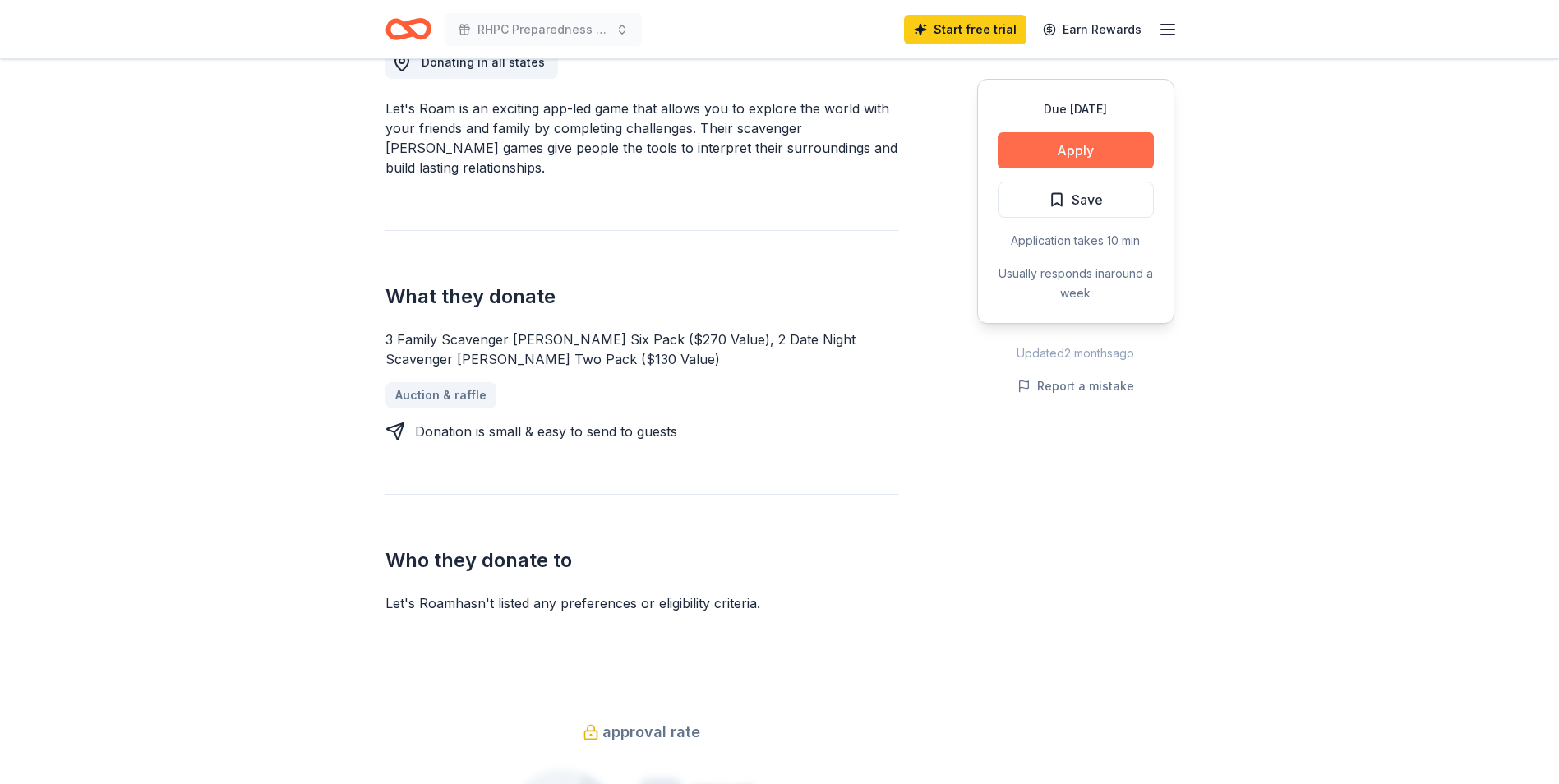
click at [1068, 146] on button "Apply" at bounding box center [1075, 150] width 156 height 36
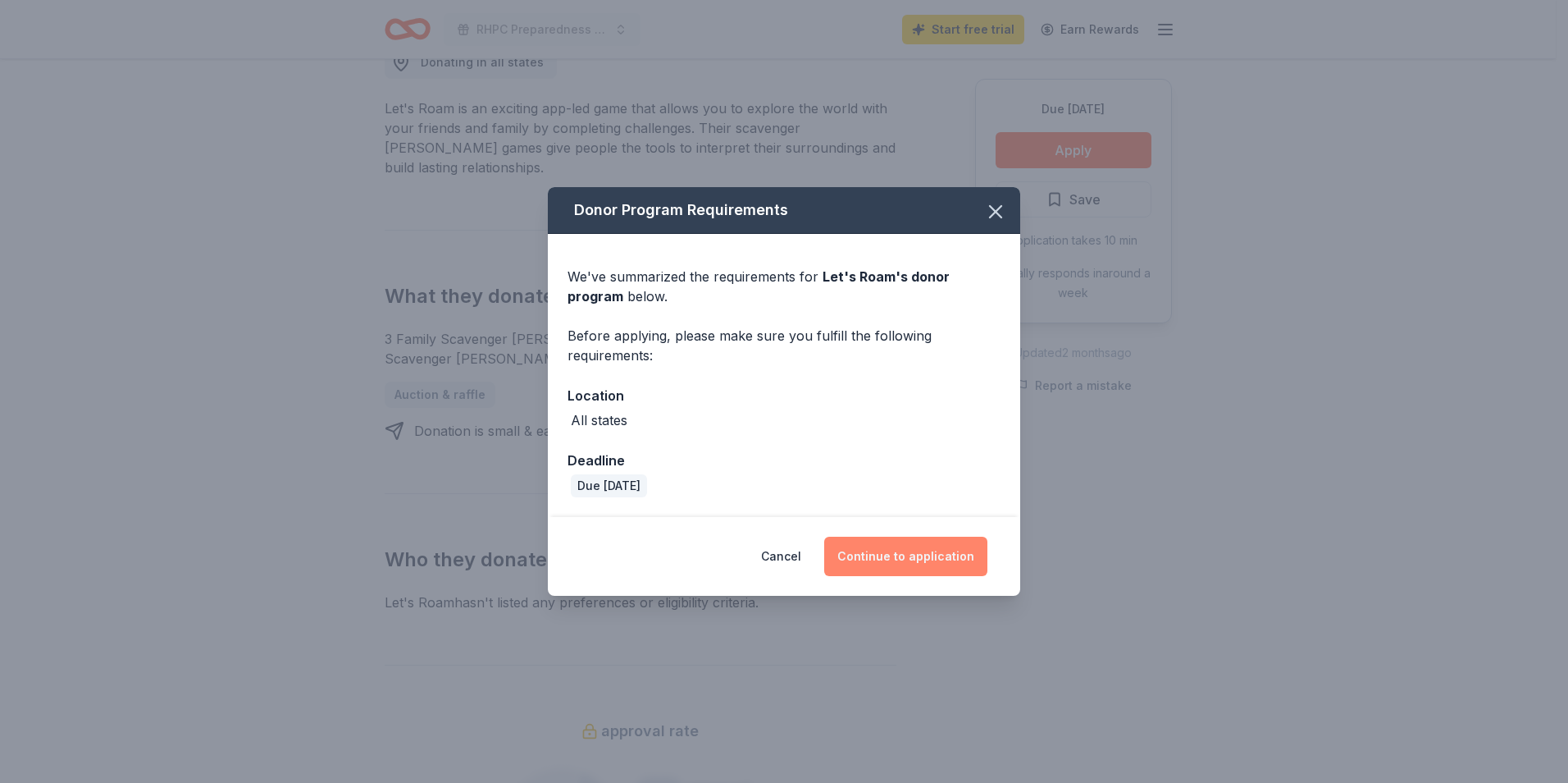
click at [925, 564] on button "Continue to application" at bounding box center [905, 555] width 163 height 39
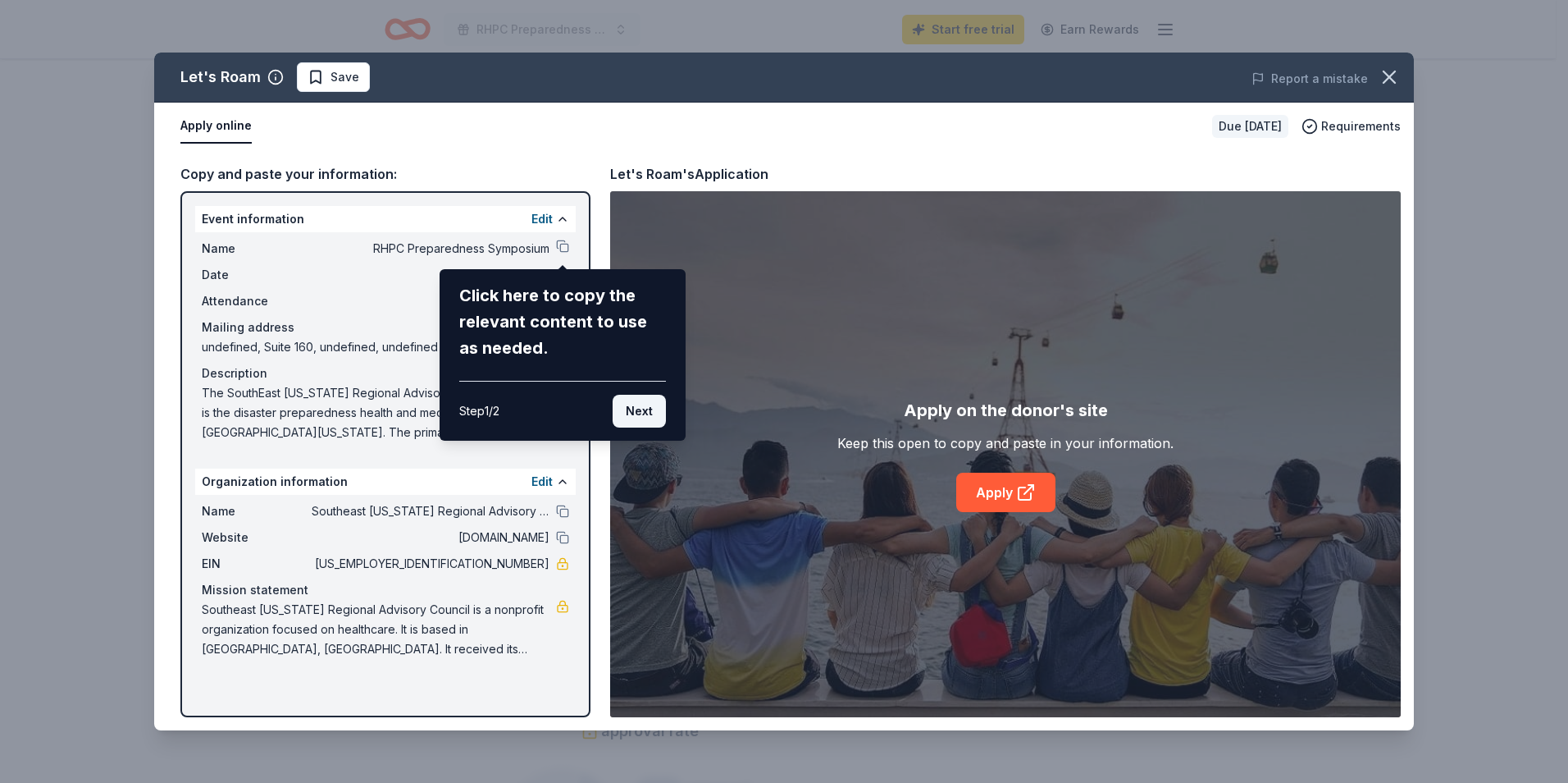
click at [639, 412] on button "Next" at bounding box center [639, 411] width 54 height 33
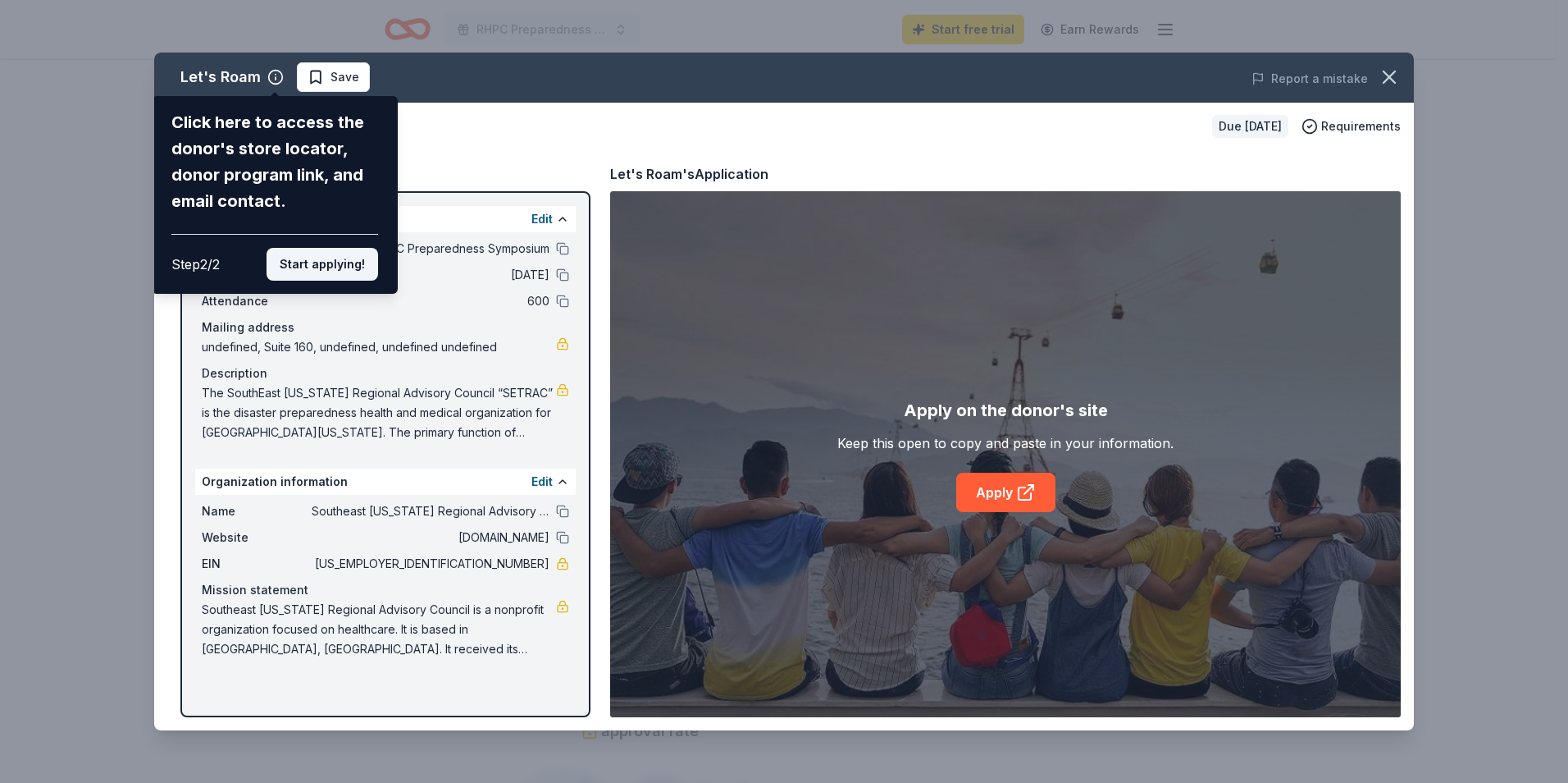
click at [329, 269] on button "Start applying!" at bounding box center [322, 264] width 112 height 33
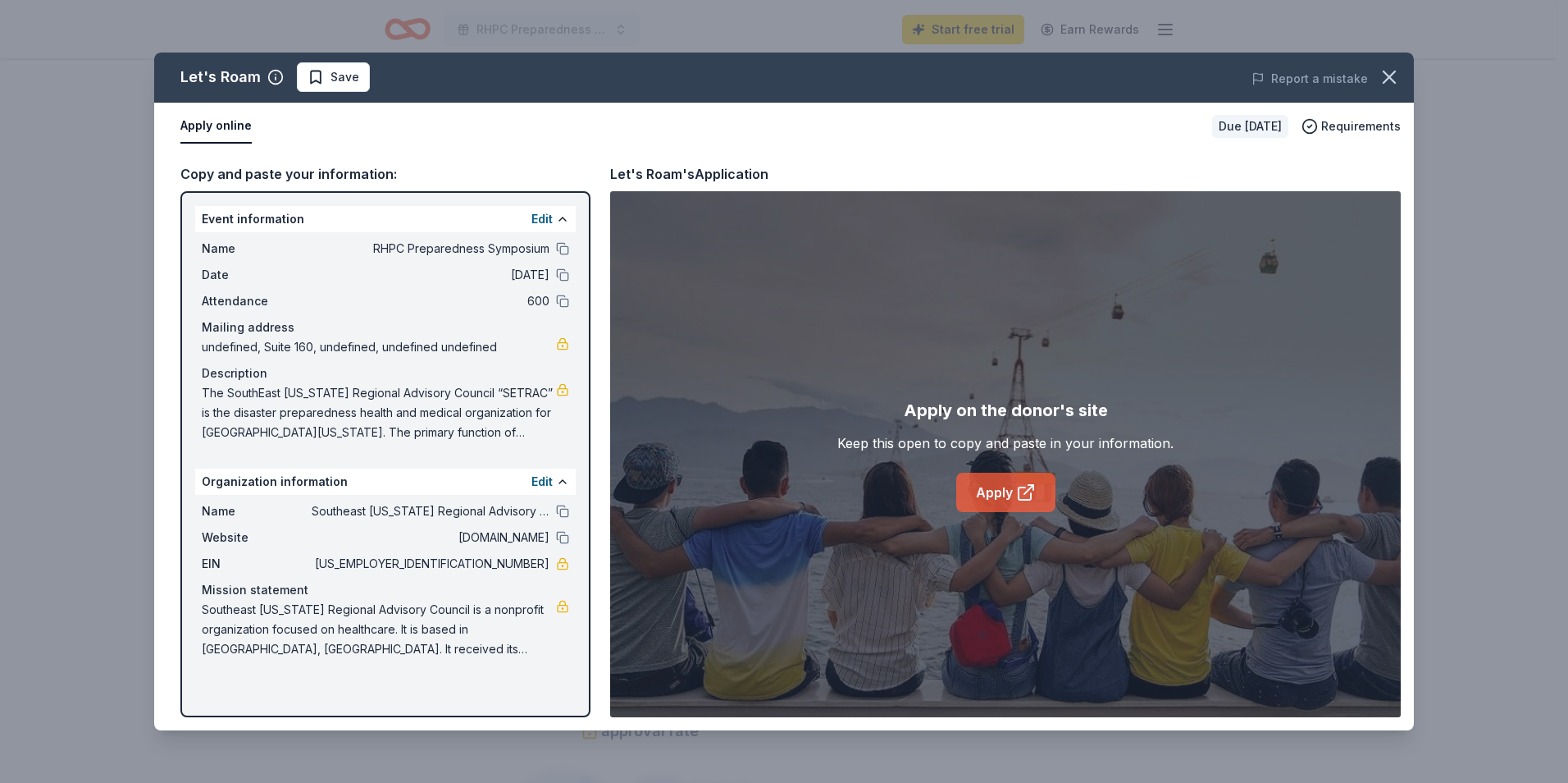
click at [1008, 494] on link "Apply" at bounding box center [1006, 491] width 99 height 39
click at [1385, 72] on icon "button" at bounding box center [1389, 77] width 23 height 23
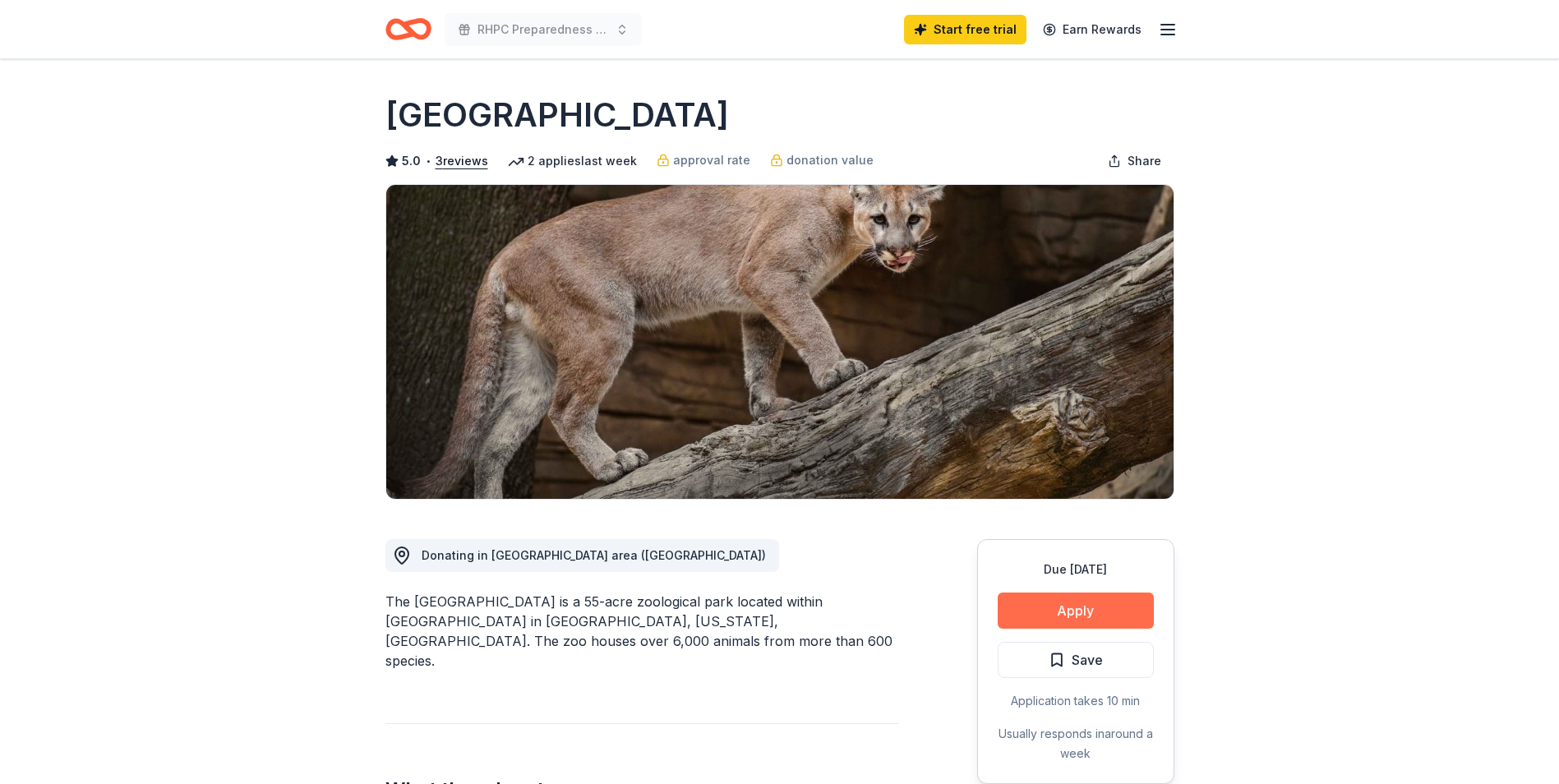
click at [1051, 613] on button "Apply" at bounding box center [1075, 611] width 156 height 36
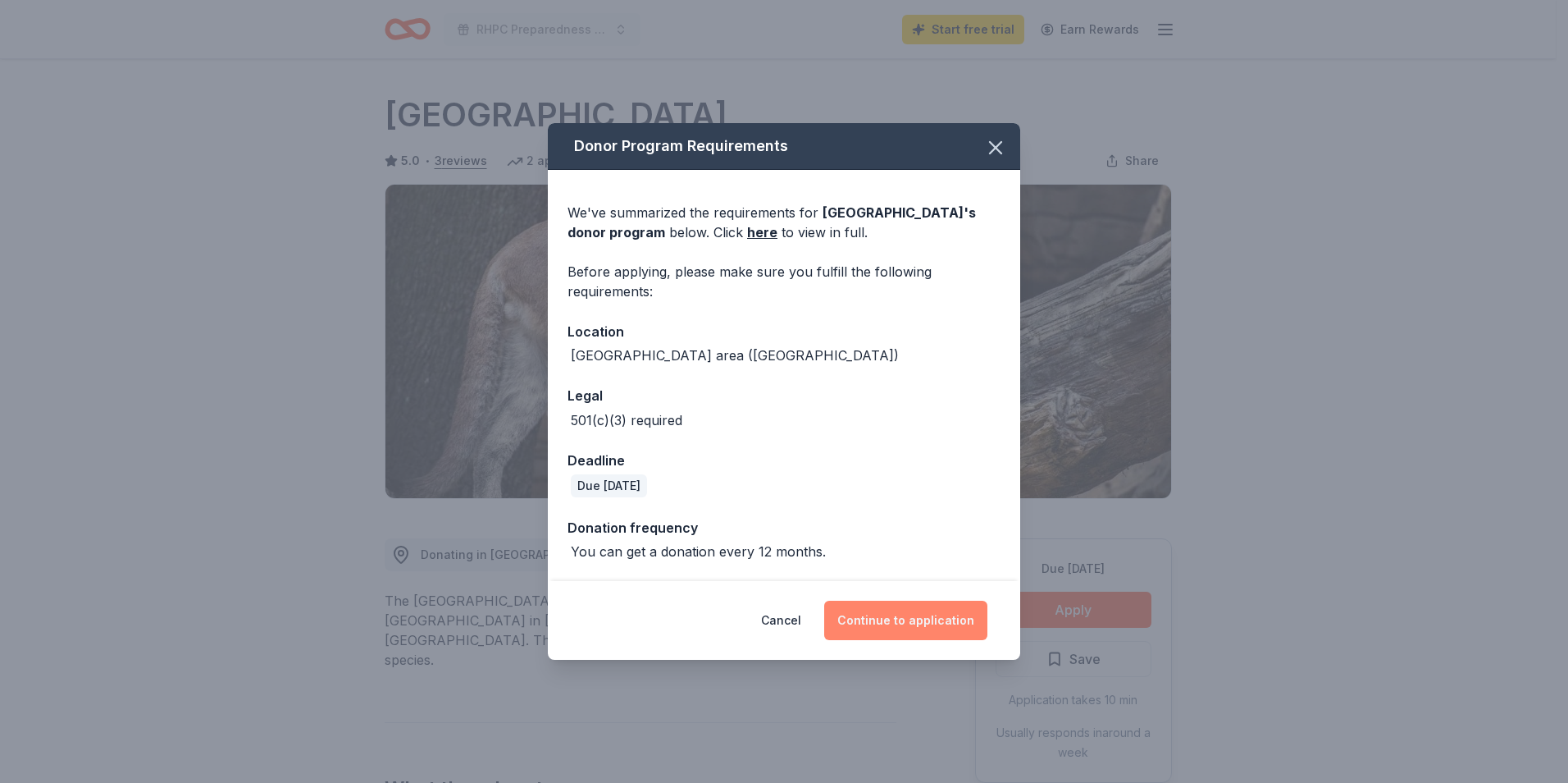
click at [884, 620] on button "Continue to application" at bounding box center [905, 620] width 163 height 39
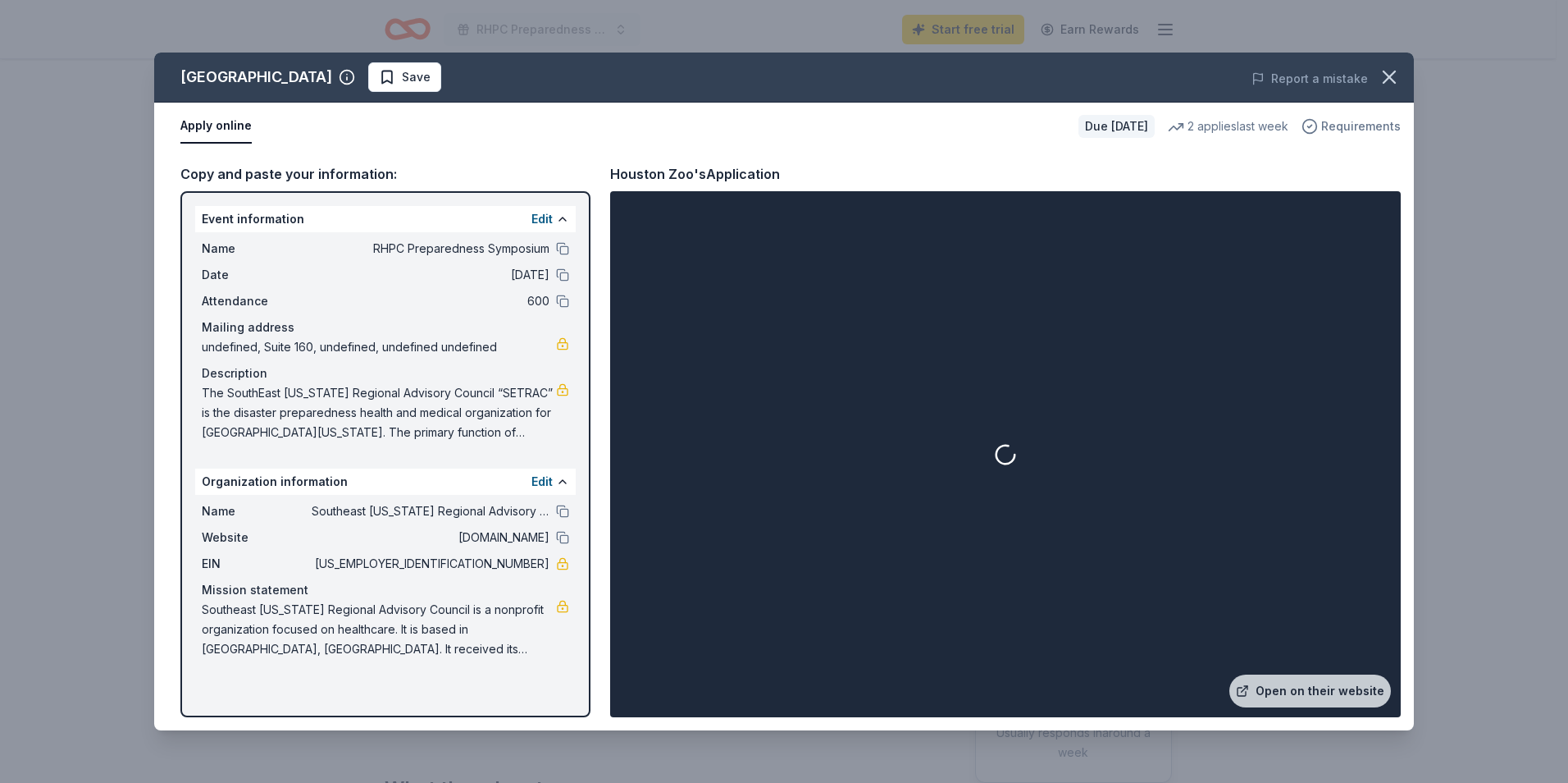
click at [1338, 124] on span "Requirements" at bounding box center [1360, 126] width 79 height 20
click at [1276, 127] on div "2 applies last week" at bounding box center [1228, 126] width 120 height 20
click at [1122, 129] on div "Due in 17 days" at bounding box center [1116, 126] width 76 height 23
click at [1019, 443] on div at bounding box center [1005, 453] width 784 height 519
click at [1387, 75] on icon "button" at bounding box center [1389, 77] width 11 height 11
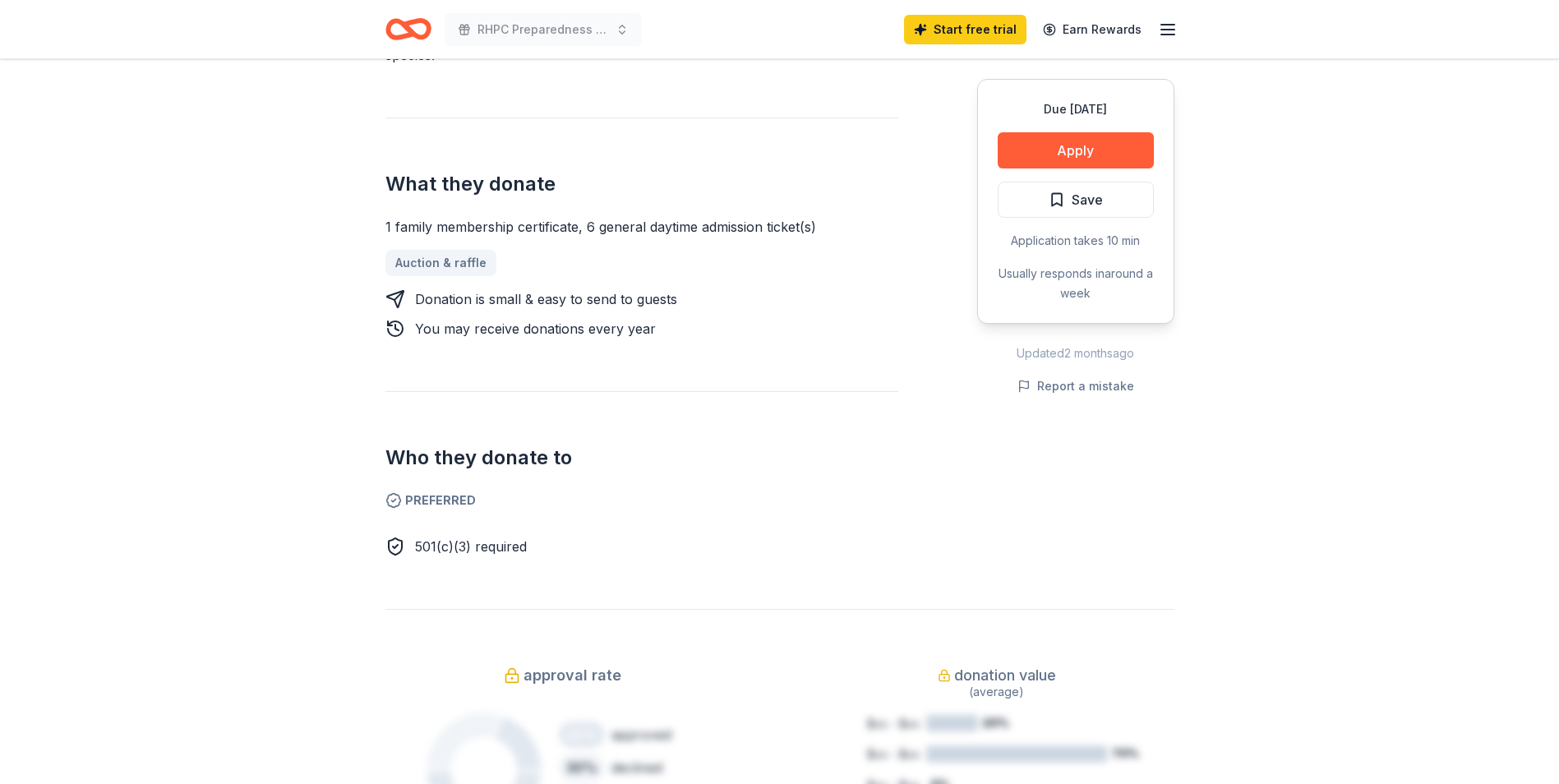
scroll to position [657, 0]
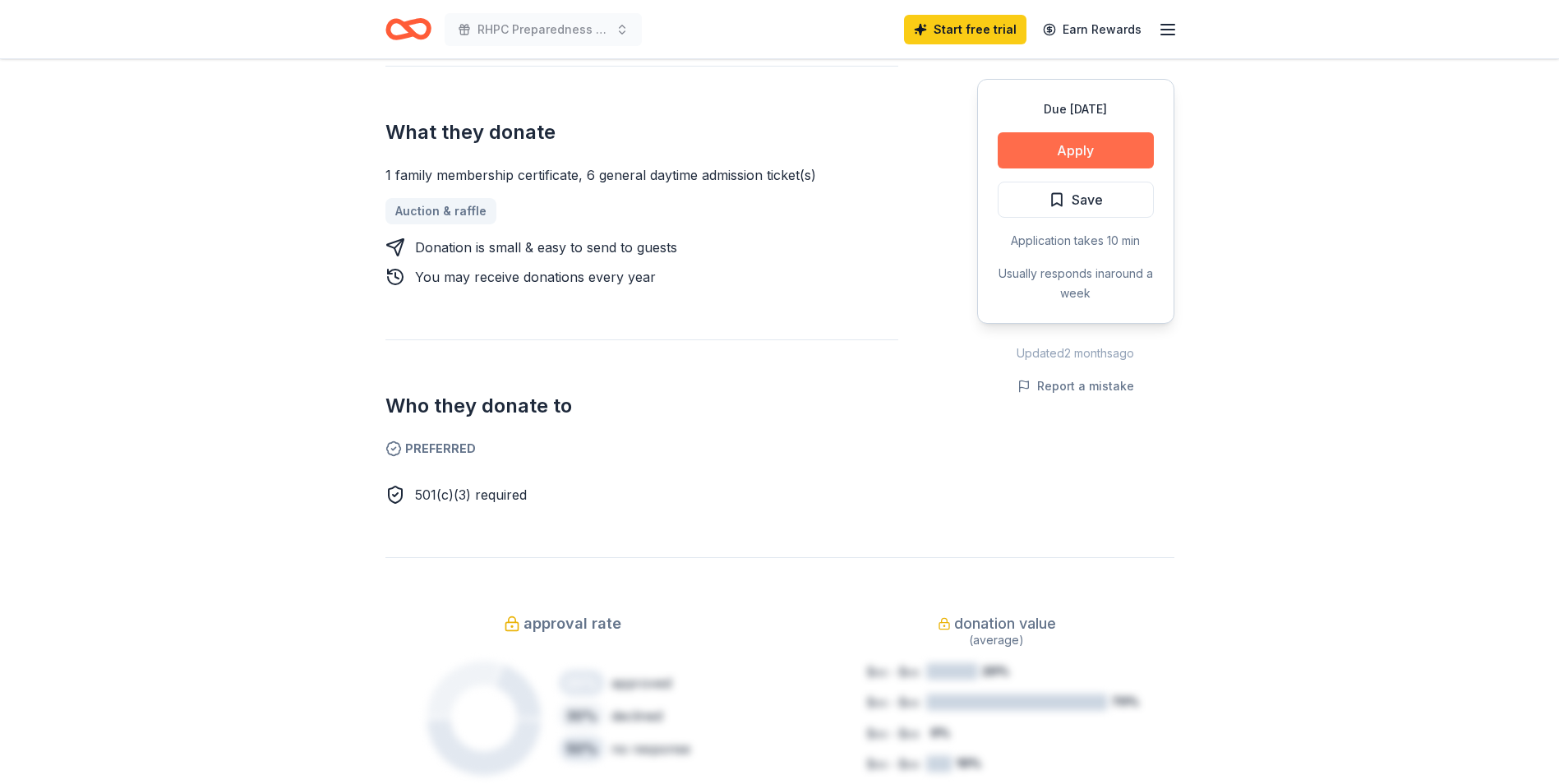
click at [1114, 153] on button "Apply" at bounding box center [1075, 150] width 156 height 36
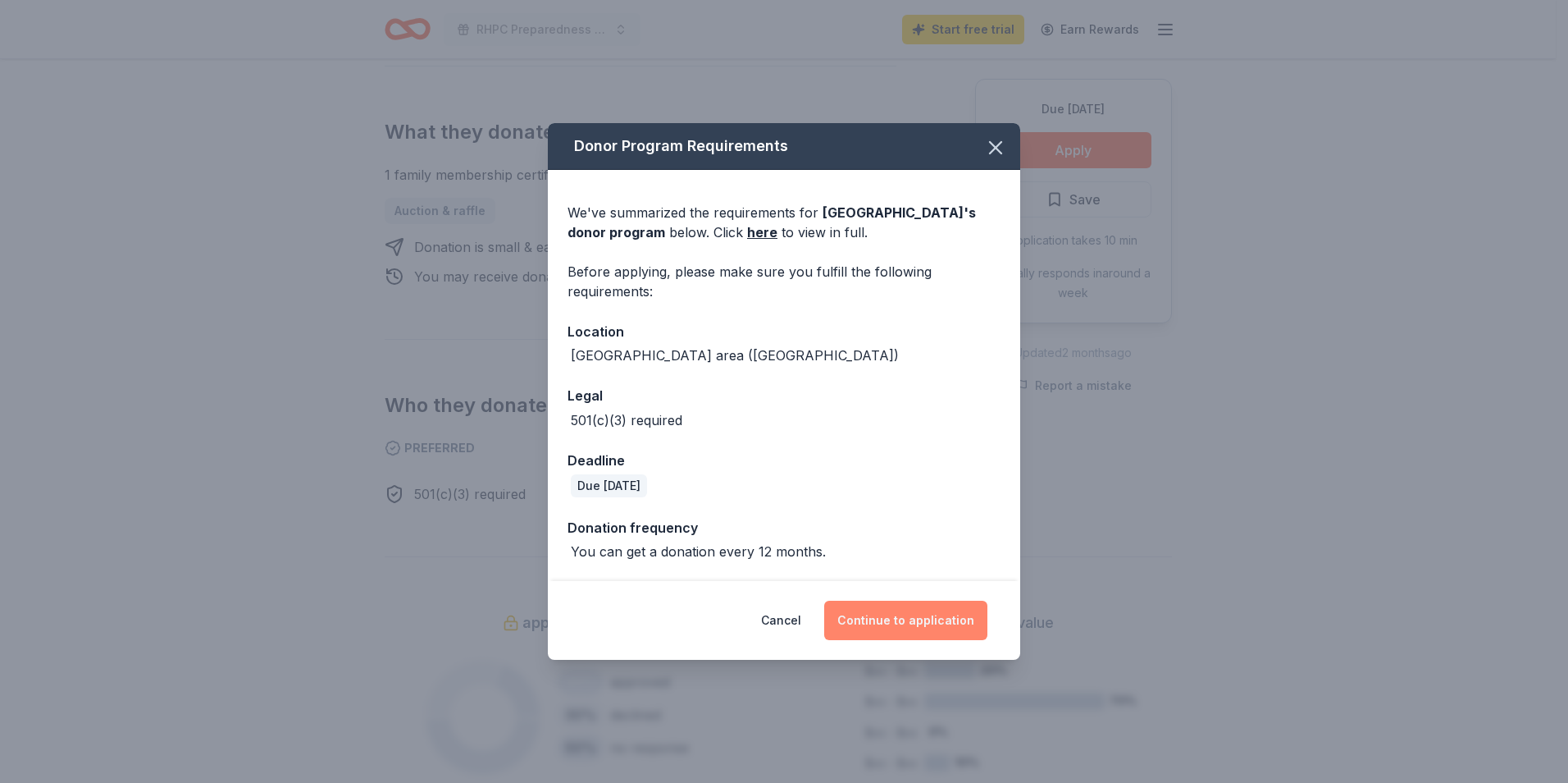
click at [903, 620] on button "Continue to application" at bounding box center [905, 620] width 163 height 39
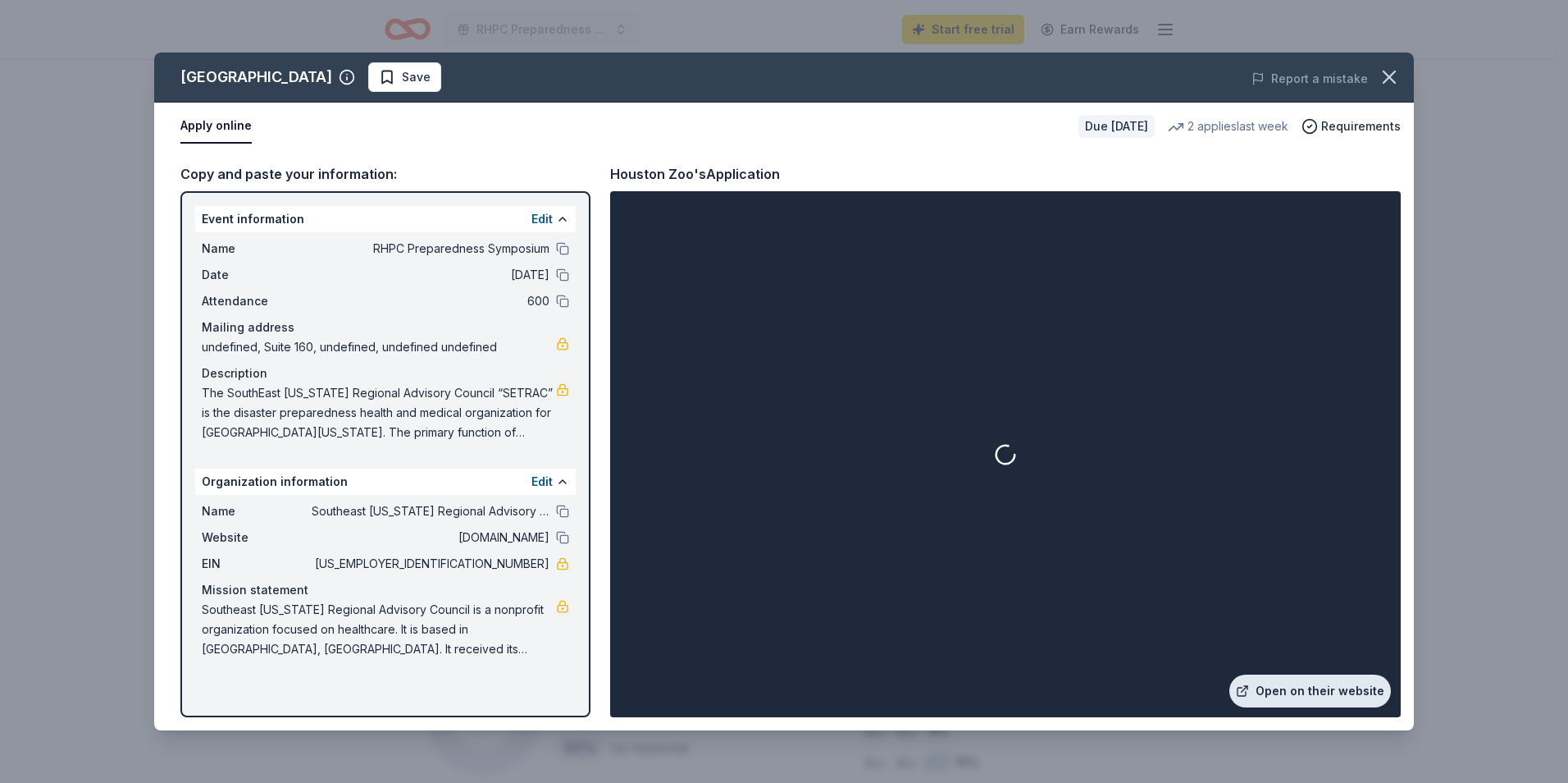
click at [1340, 691] on link "Open on their website" at bounding box center [1309, 690] width 161 height 33
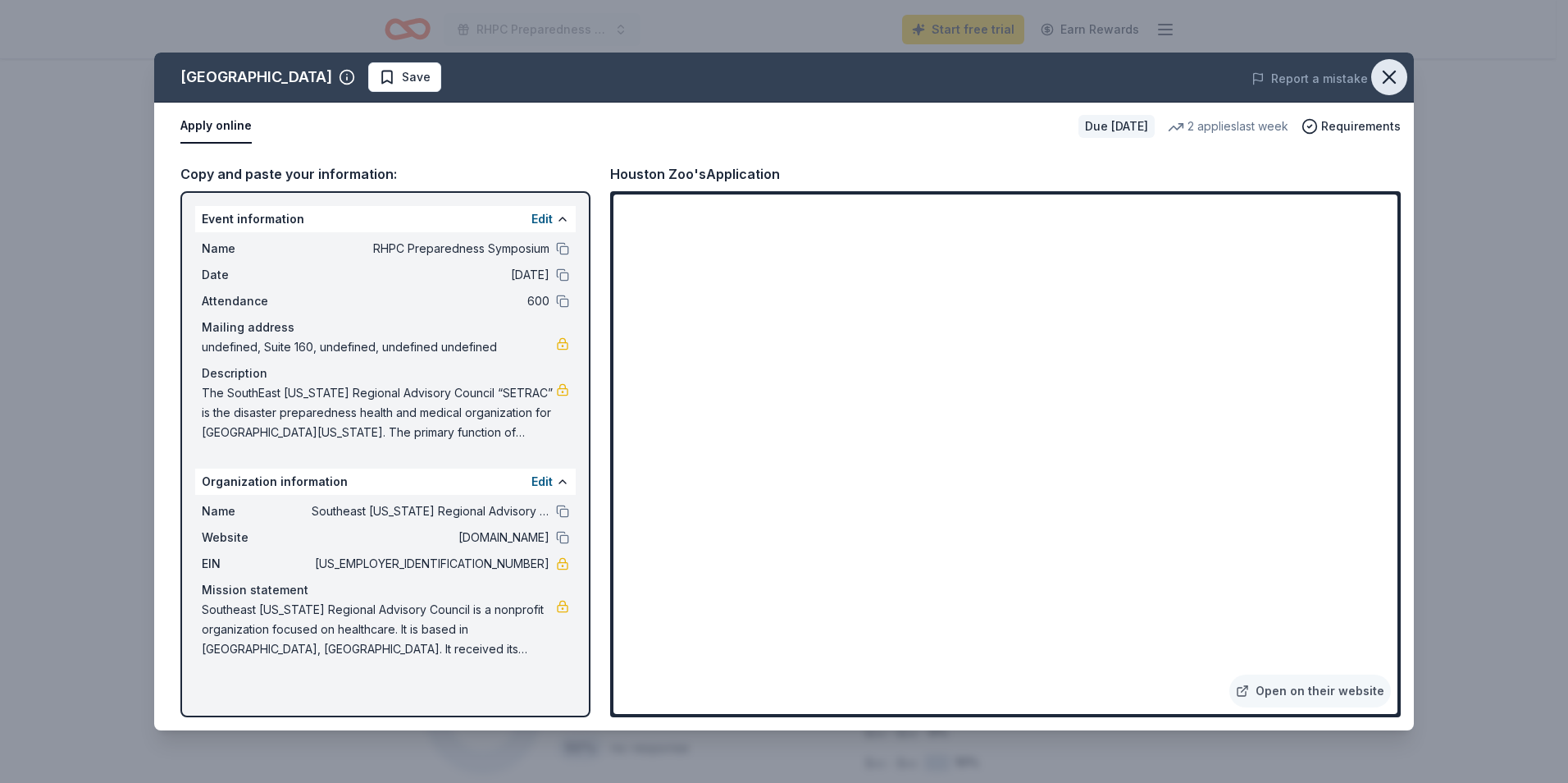
click at [1388, 73] on icon "button" at bounding box center [1389, 77] width 23 height 23
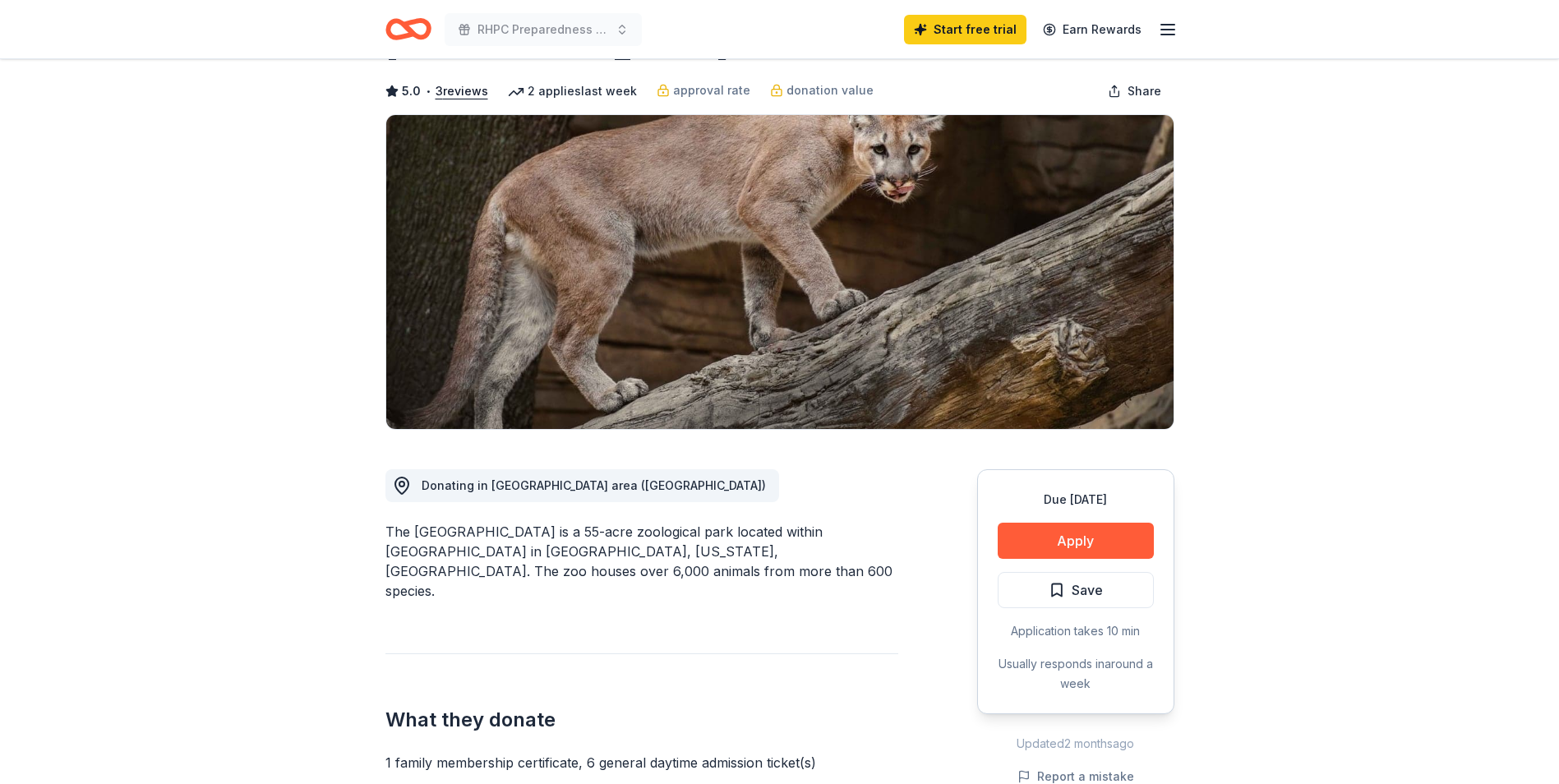
scroll to position [0, 0]
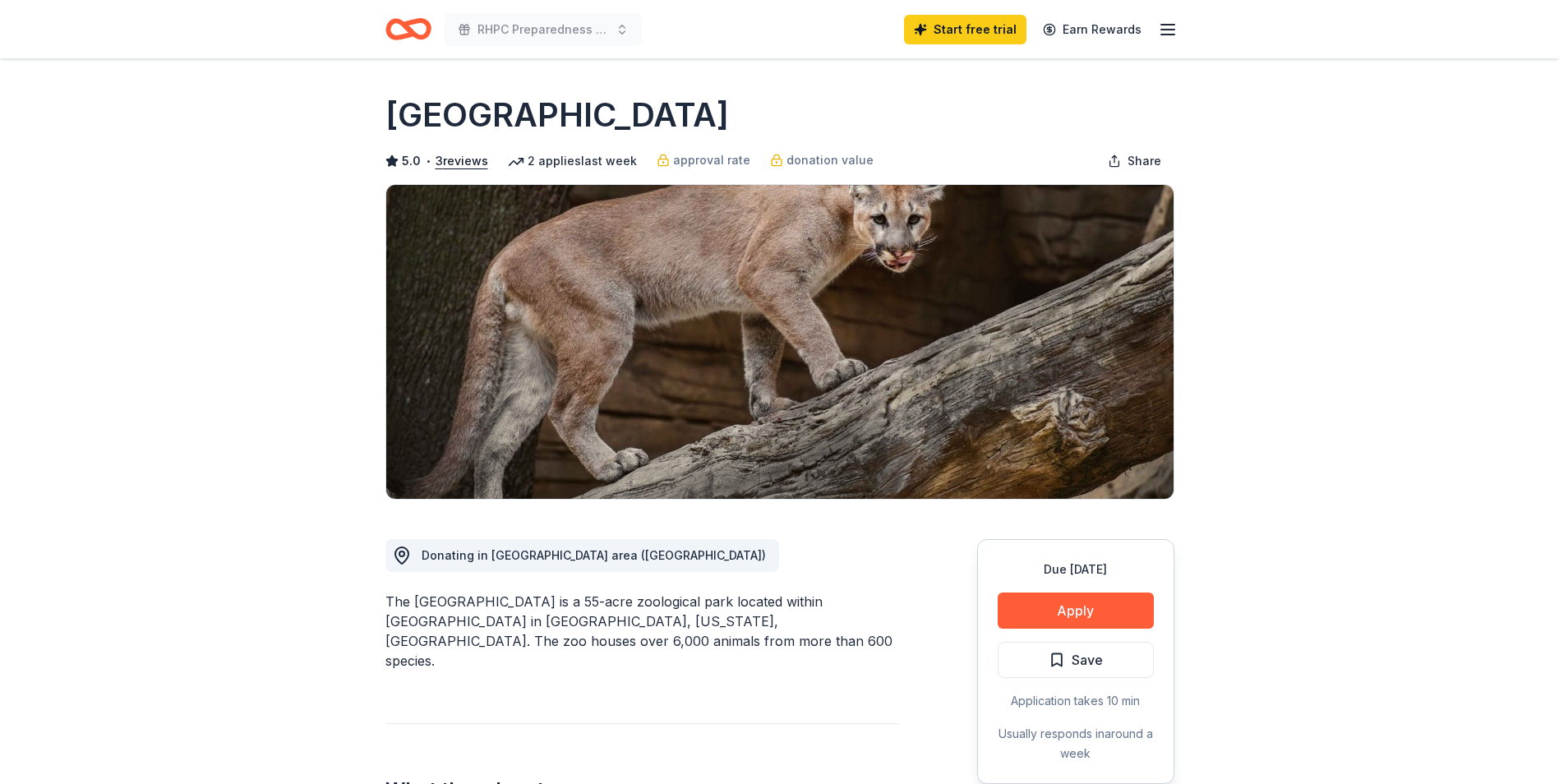
click at [418, 27] on icon "Home" at bounding box center [408, 29] width 46 height 38
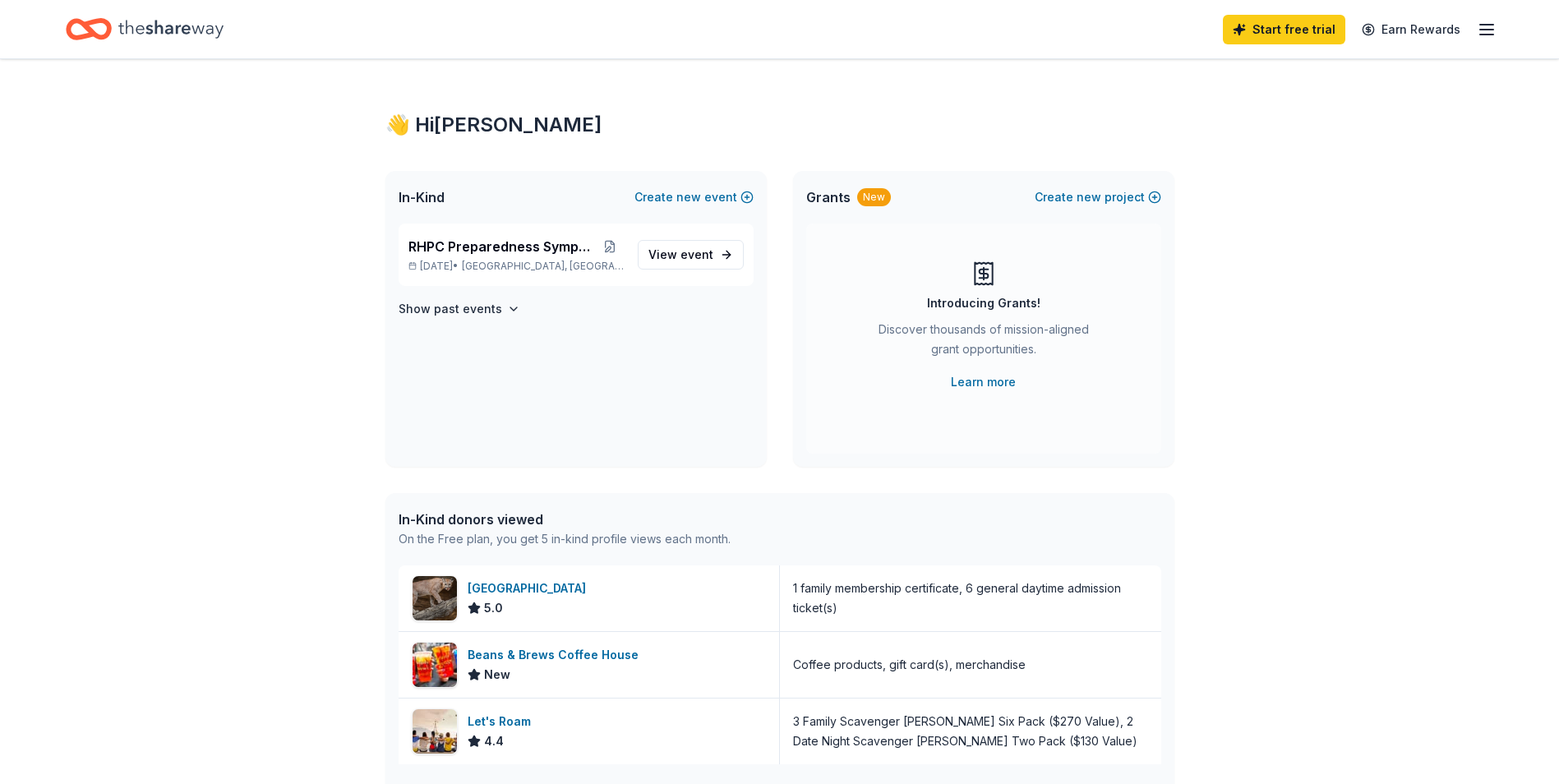
click at [97, 23] on icon "Home" at bounding box center [97, 28] width 26 height 16
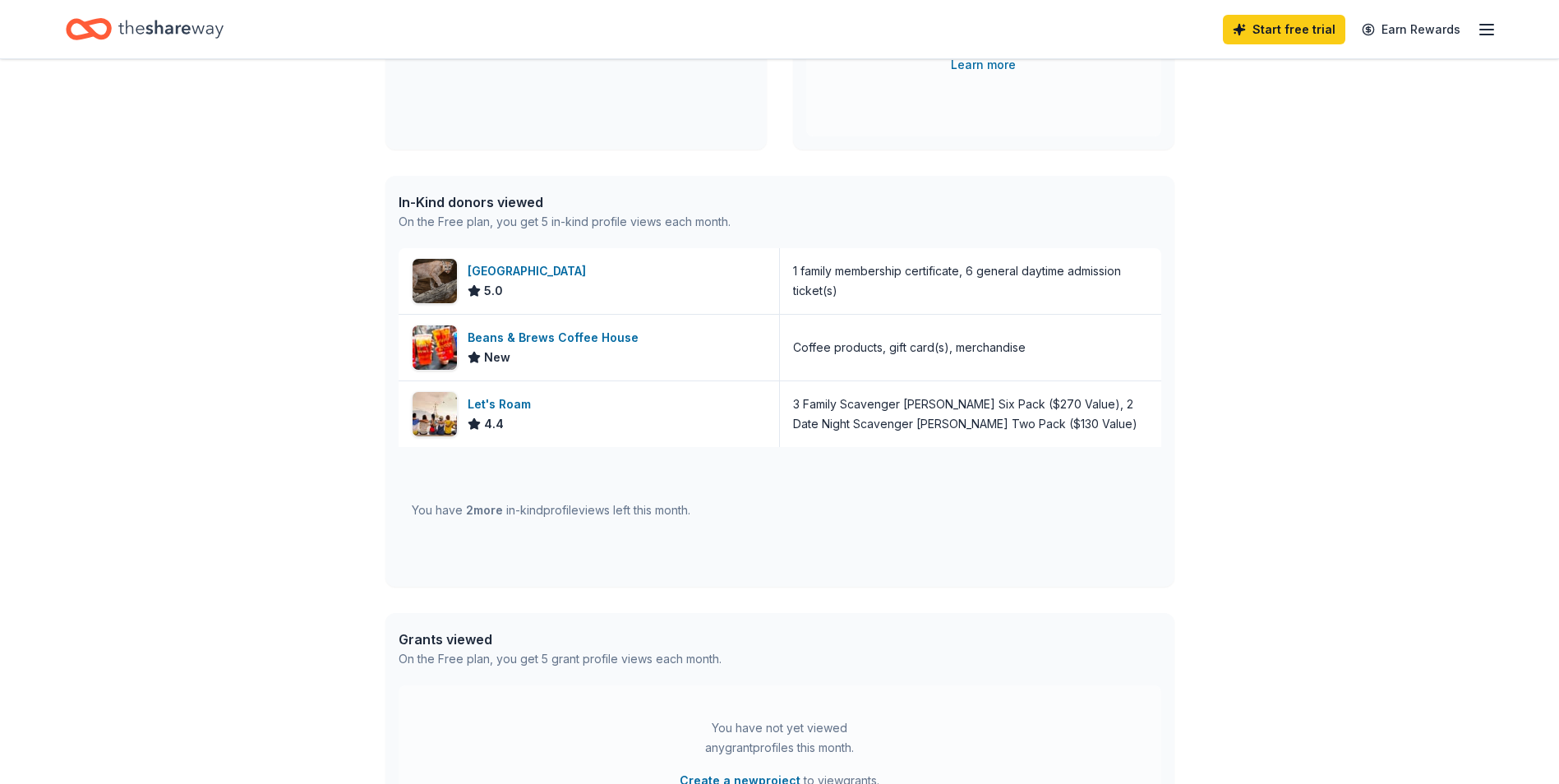
scroll to position [328, 0]
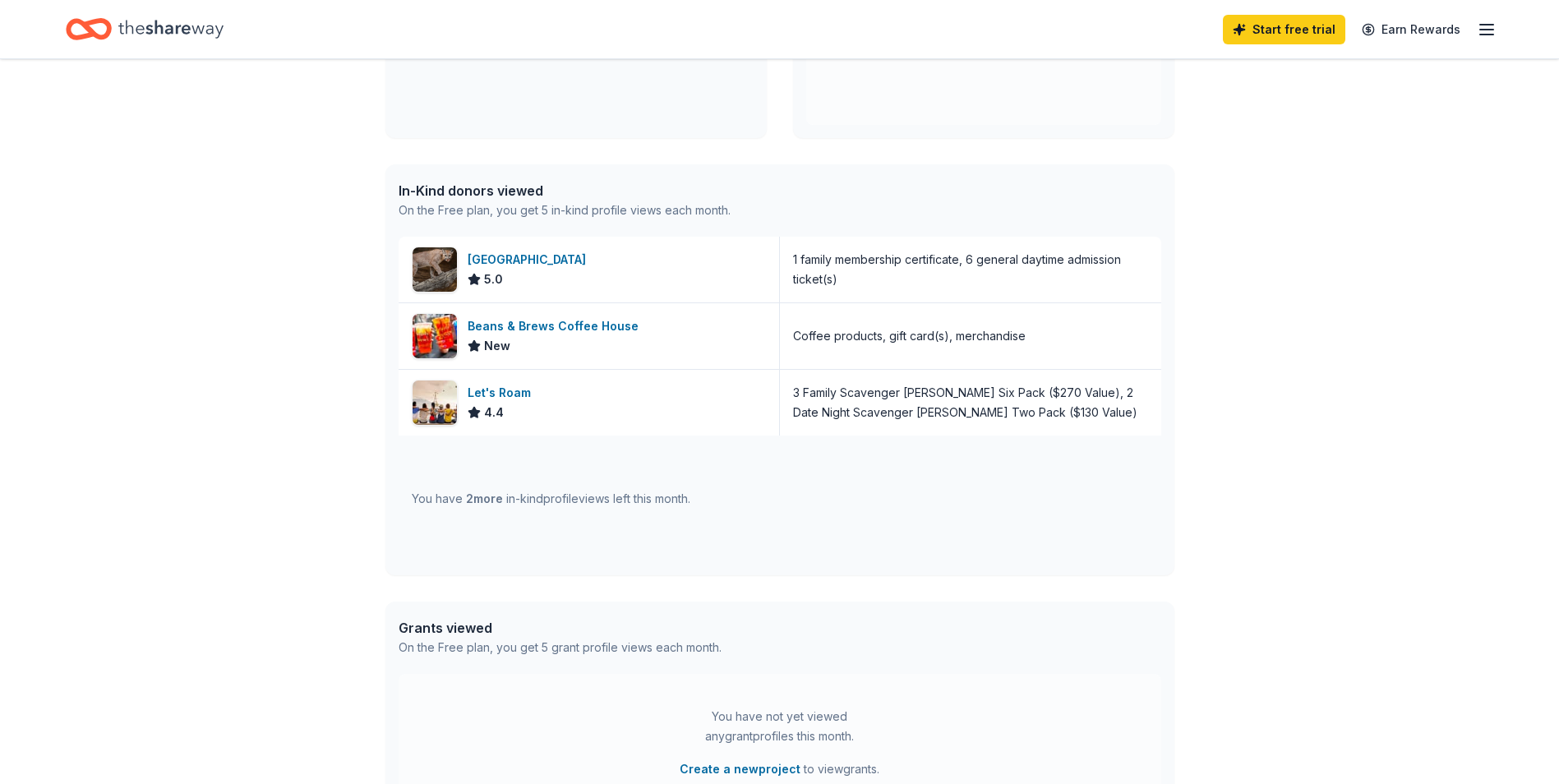
click at [487, 503] on span "2 more" at bounding box center [485, 498] width 37 height 14
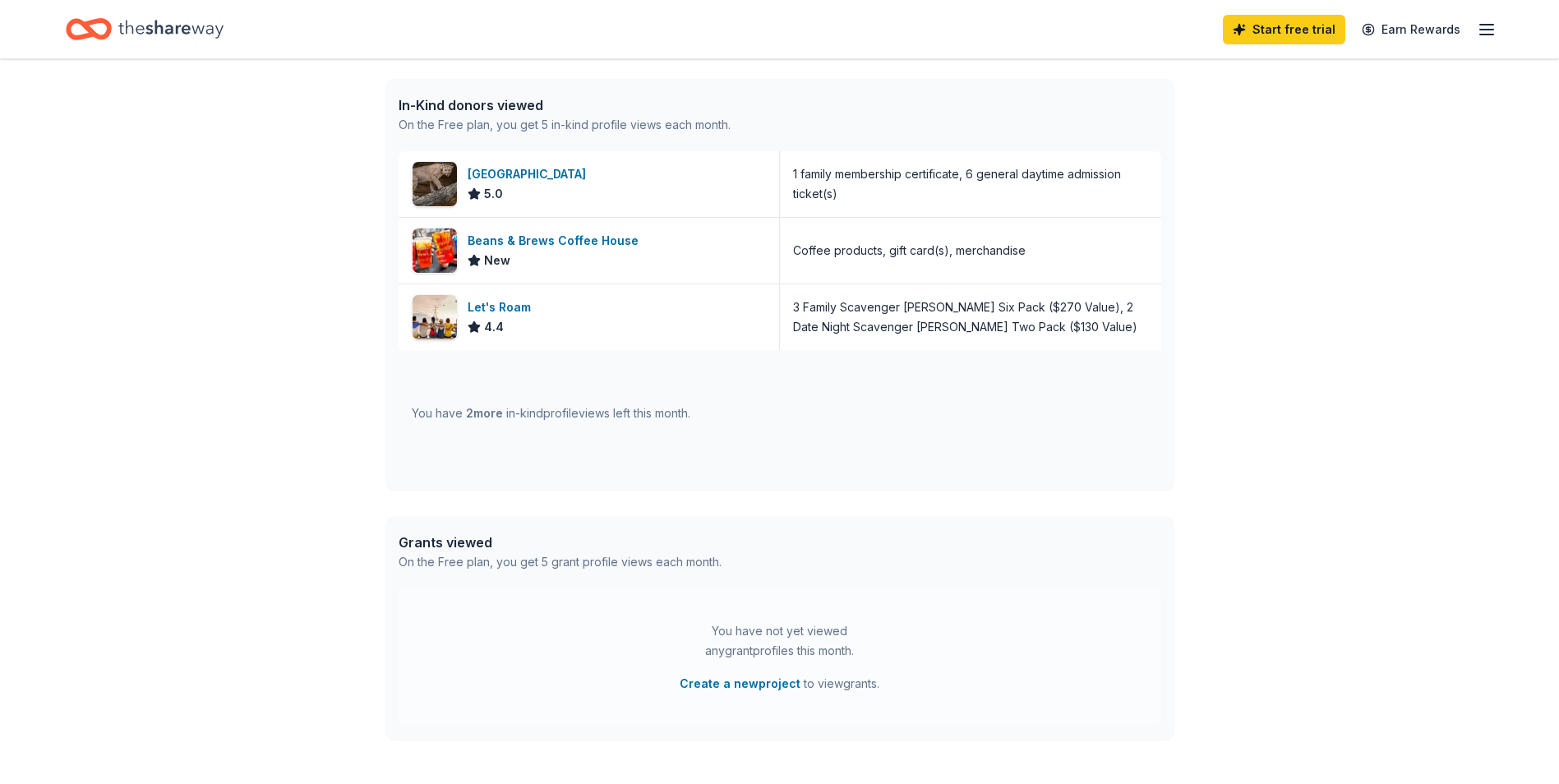
scroll to position [541, 0]
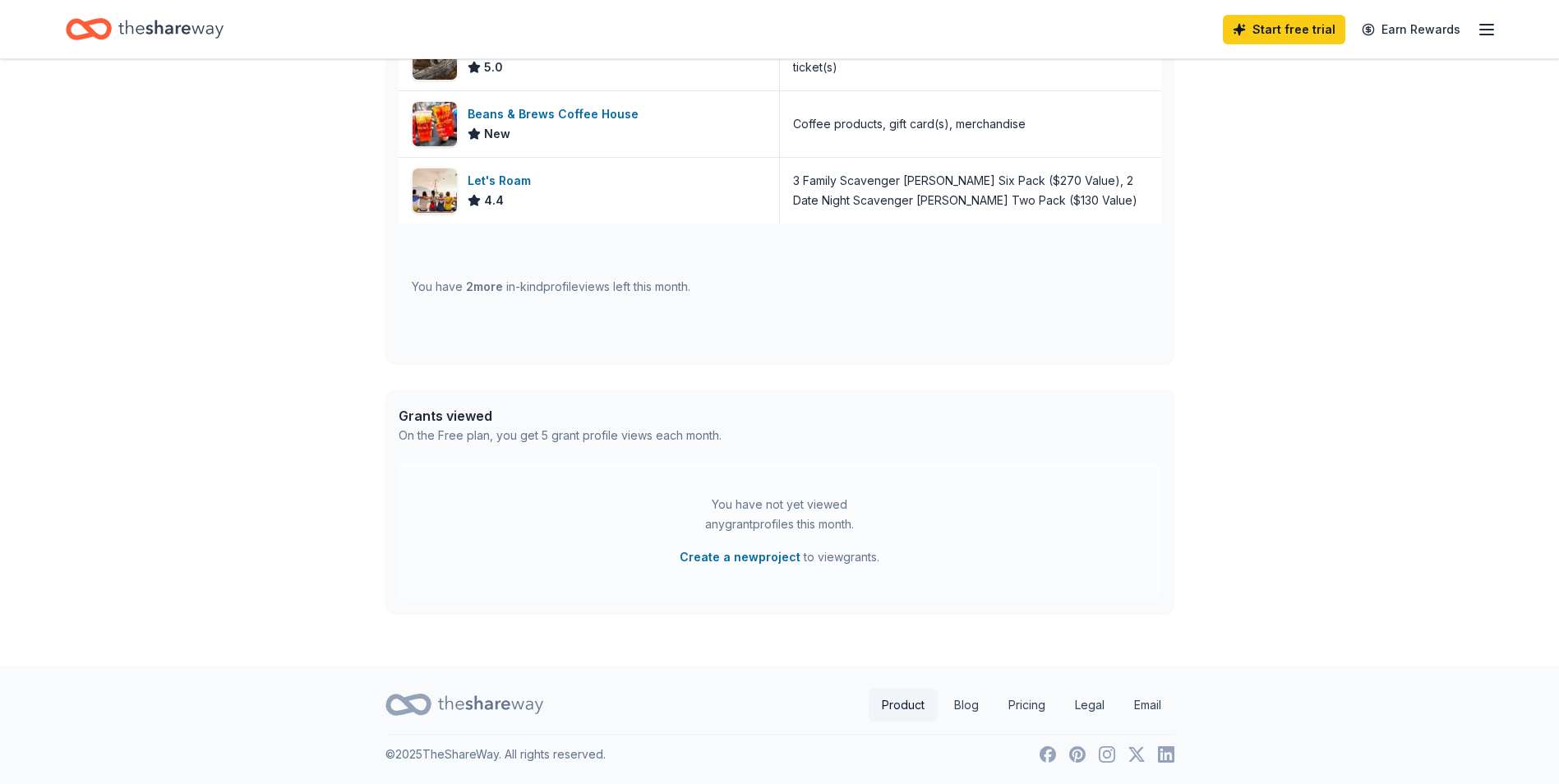
click at [904, 702] on link "Product" at bounding box center [903, 705] width 69 height 33
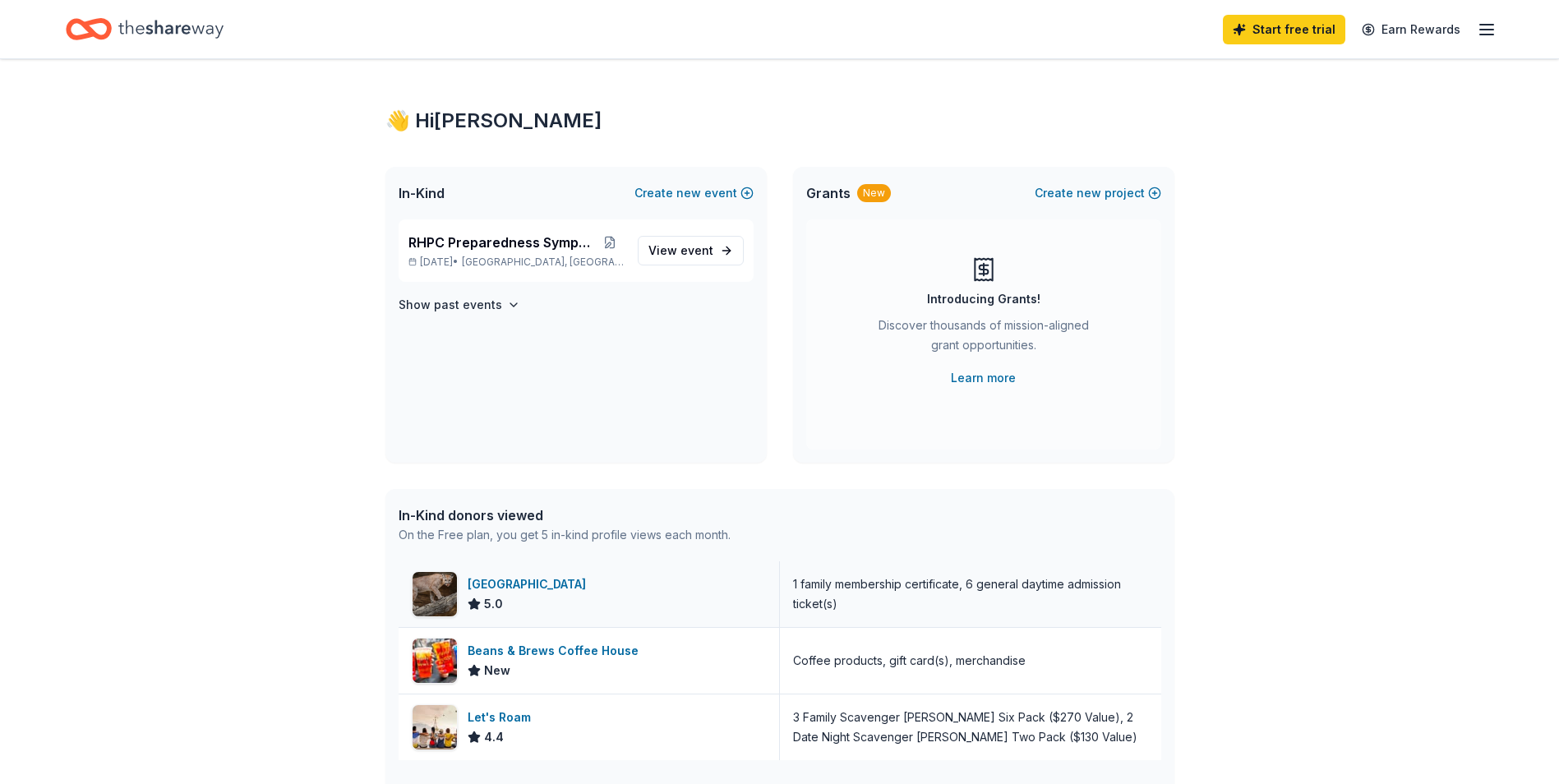
scroll to position [0, 0]
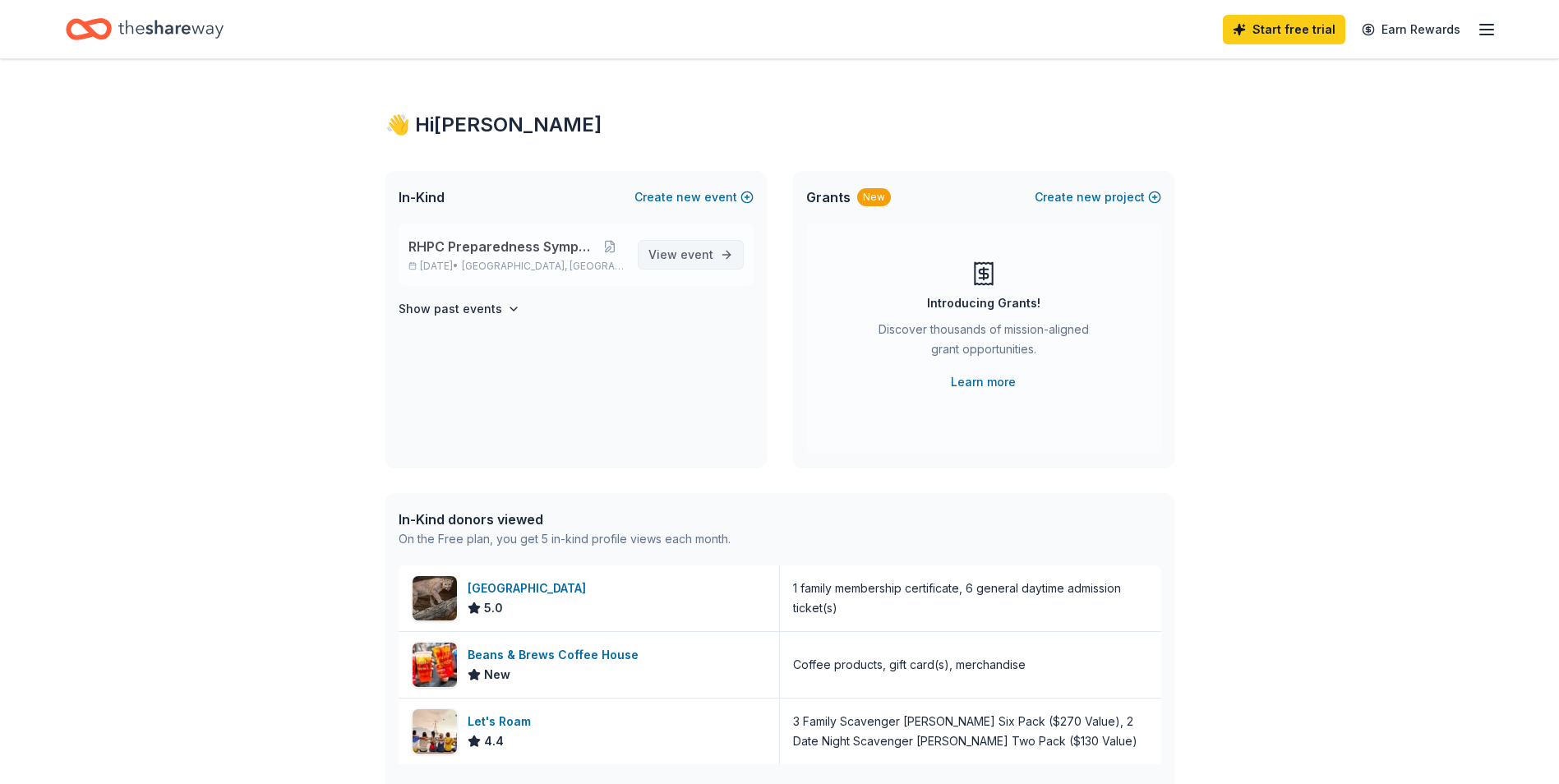
click at [683, 258] on span "event" at bounding box center [696, 254] width 33 height 14
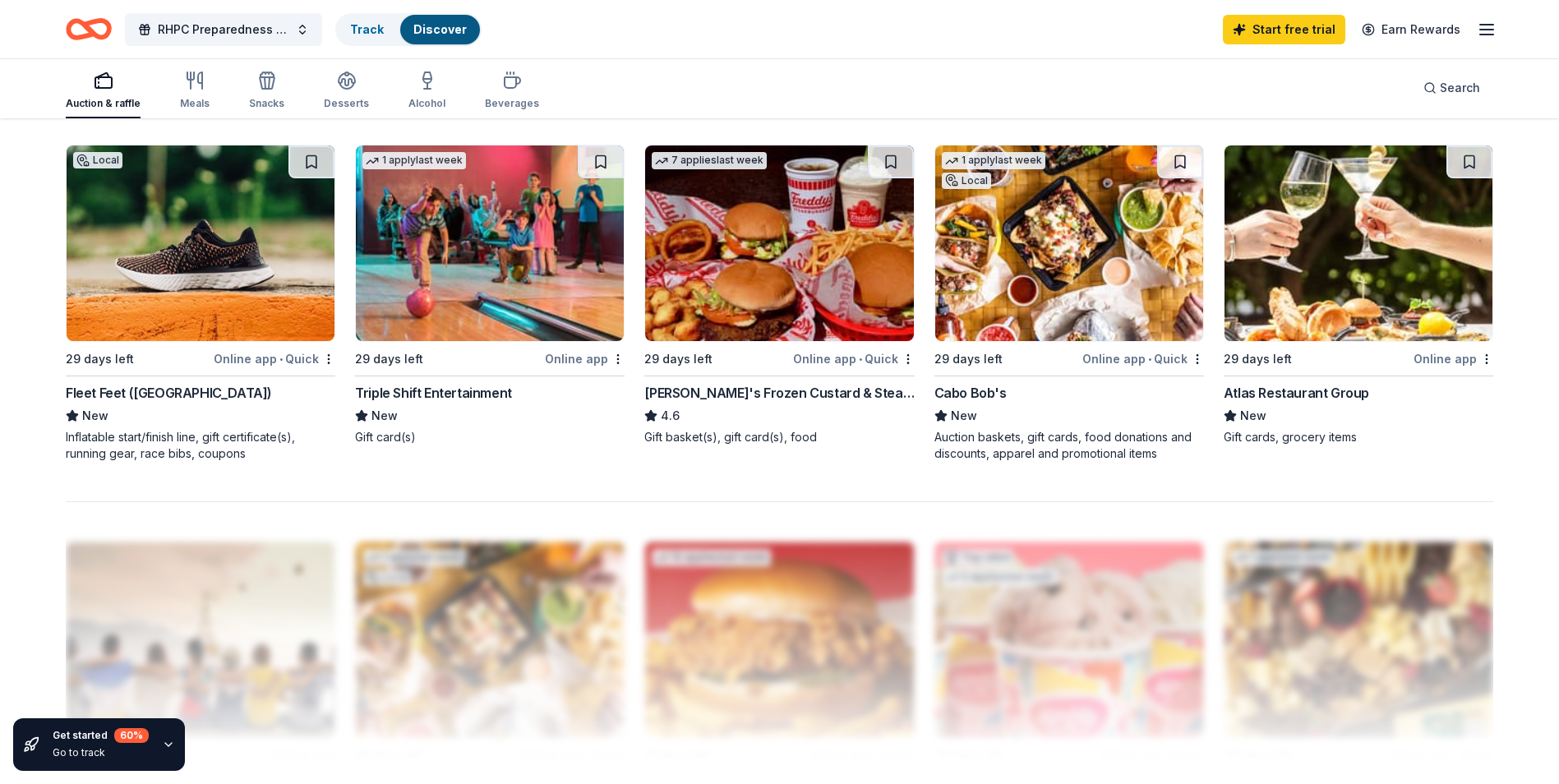
scroll to position [1232, 0]
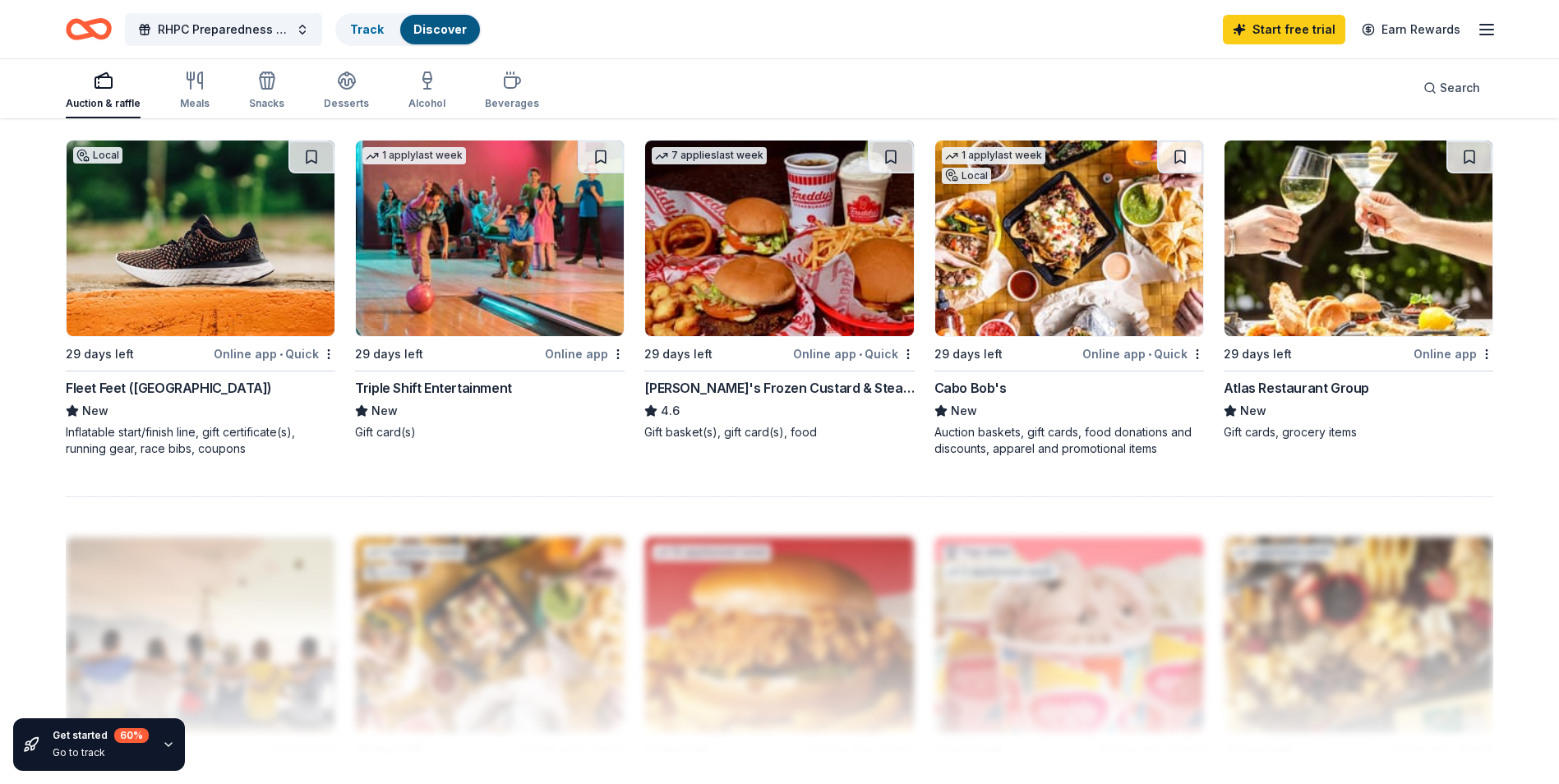
click at [792, 383] on div "[PERSON_NAME]'s Frozen Custard & Steakburgers" at bounding box center [779, 388] width 269 height 20
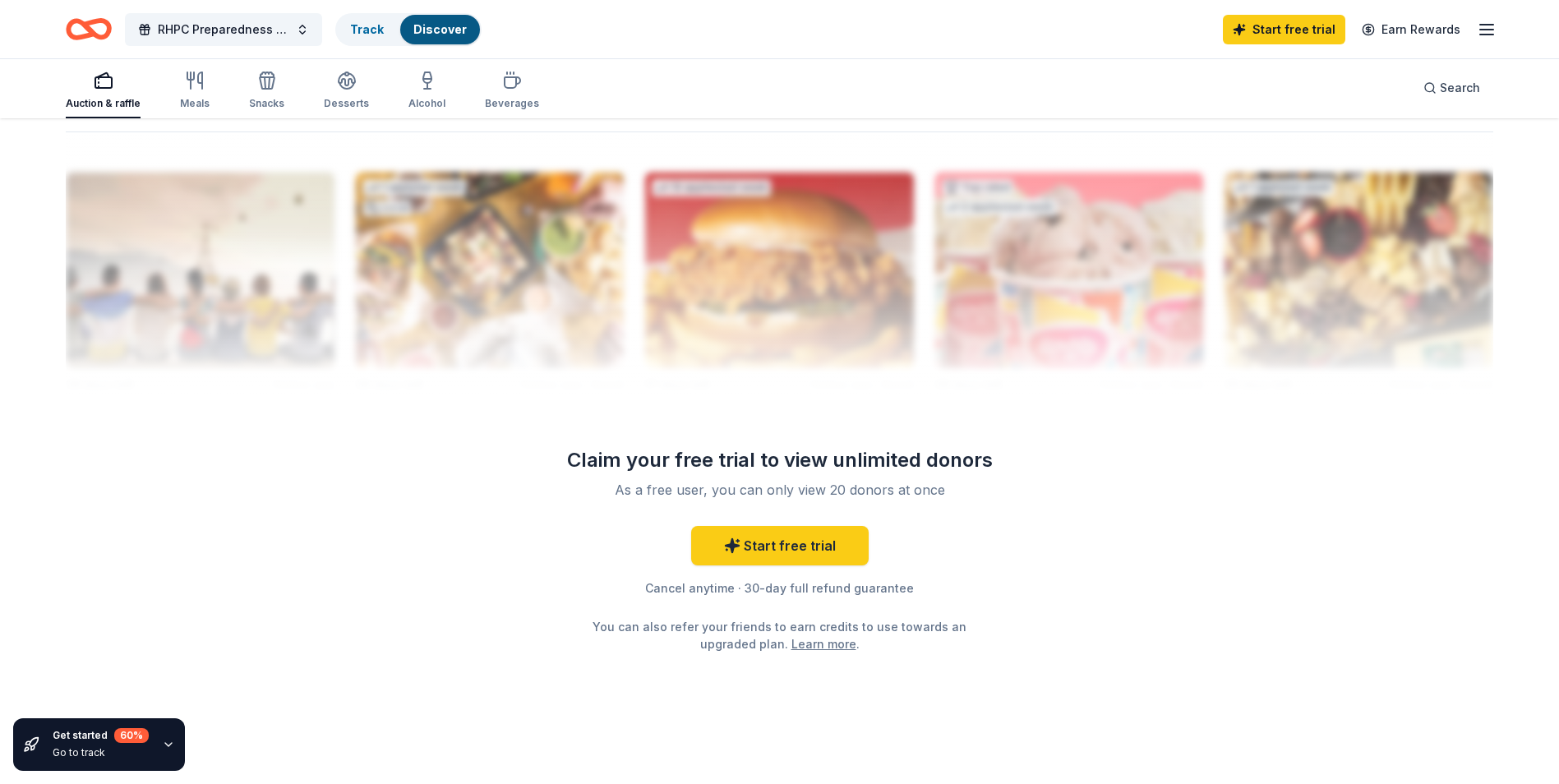
scroll to position [1603, 0]
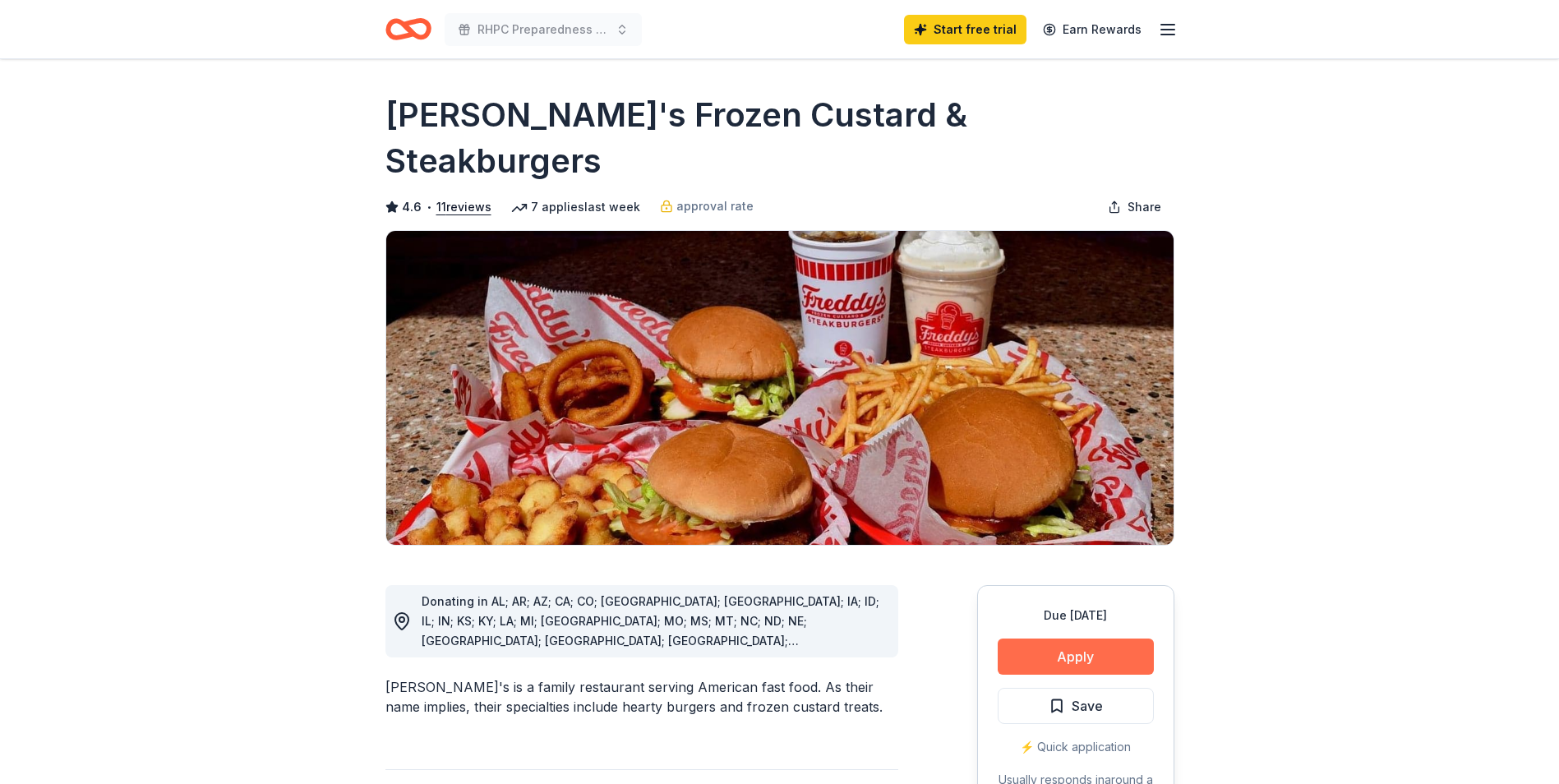
click at [1051, 638] on button "Apply" at bounding box center [1075, 657] width 156 height 36
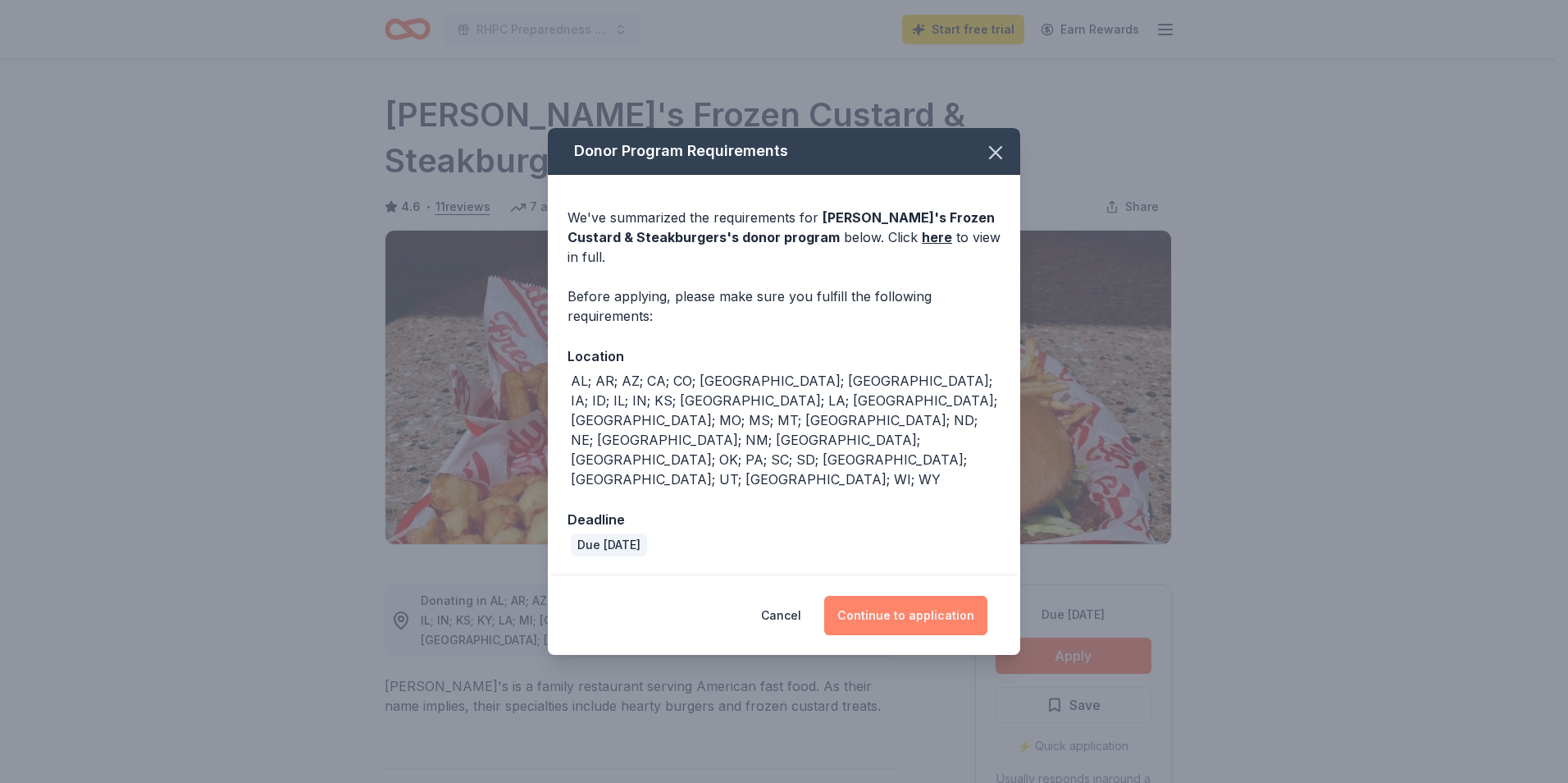
click at [934, 596] on button "Continue to application" at bounding box center [905, 615] width 163 height 39
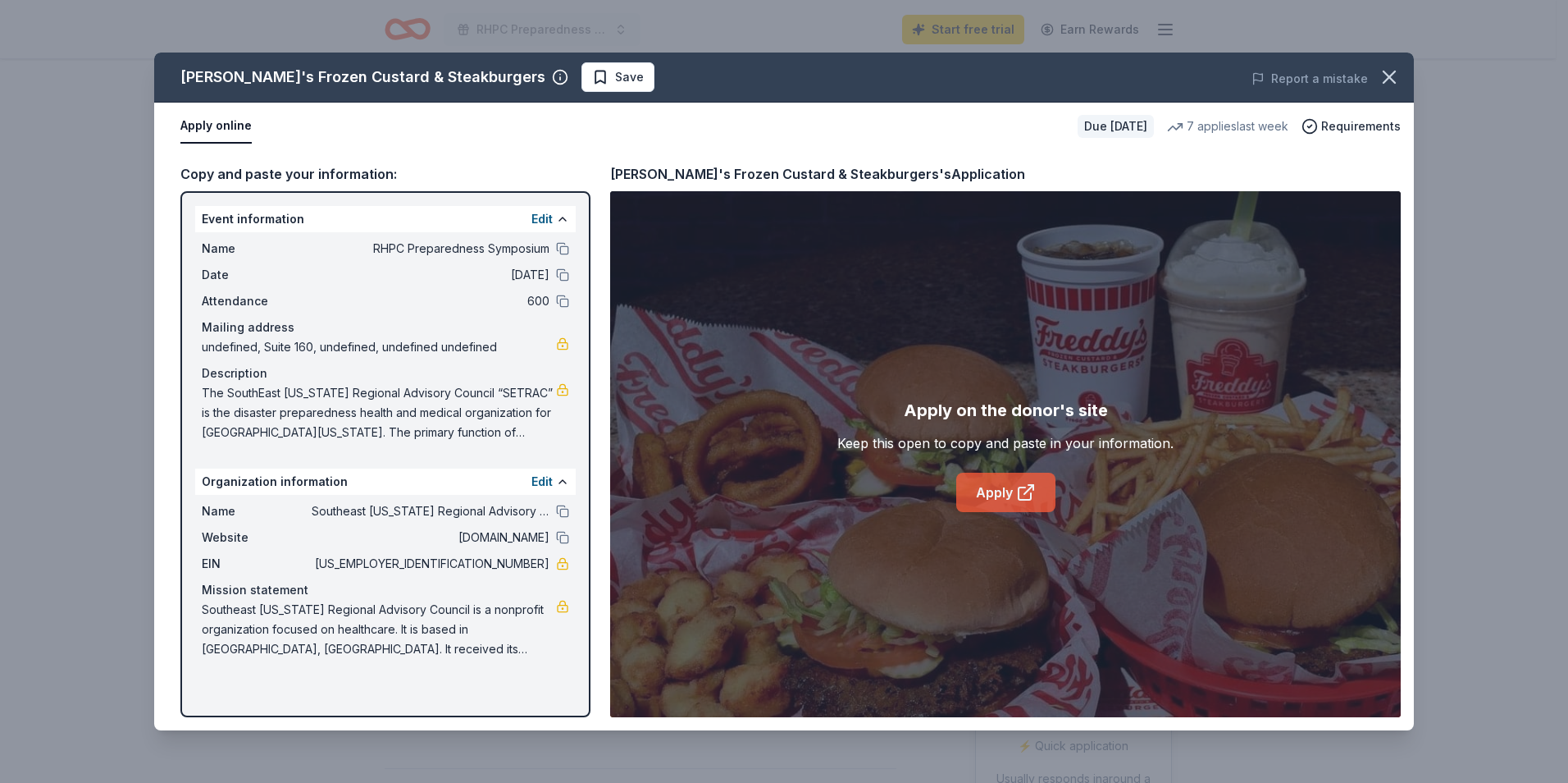
click at [1009, 493] on link "Apply" at bounding box center [1006, 491] width 99 height 39
click at [1382, 74] on icon "button" at bounding box center [1389, 77] width 23 height 23
